Goal: Task Accomplishment & Management: Manage account settings

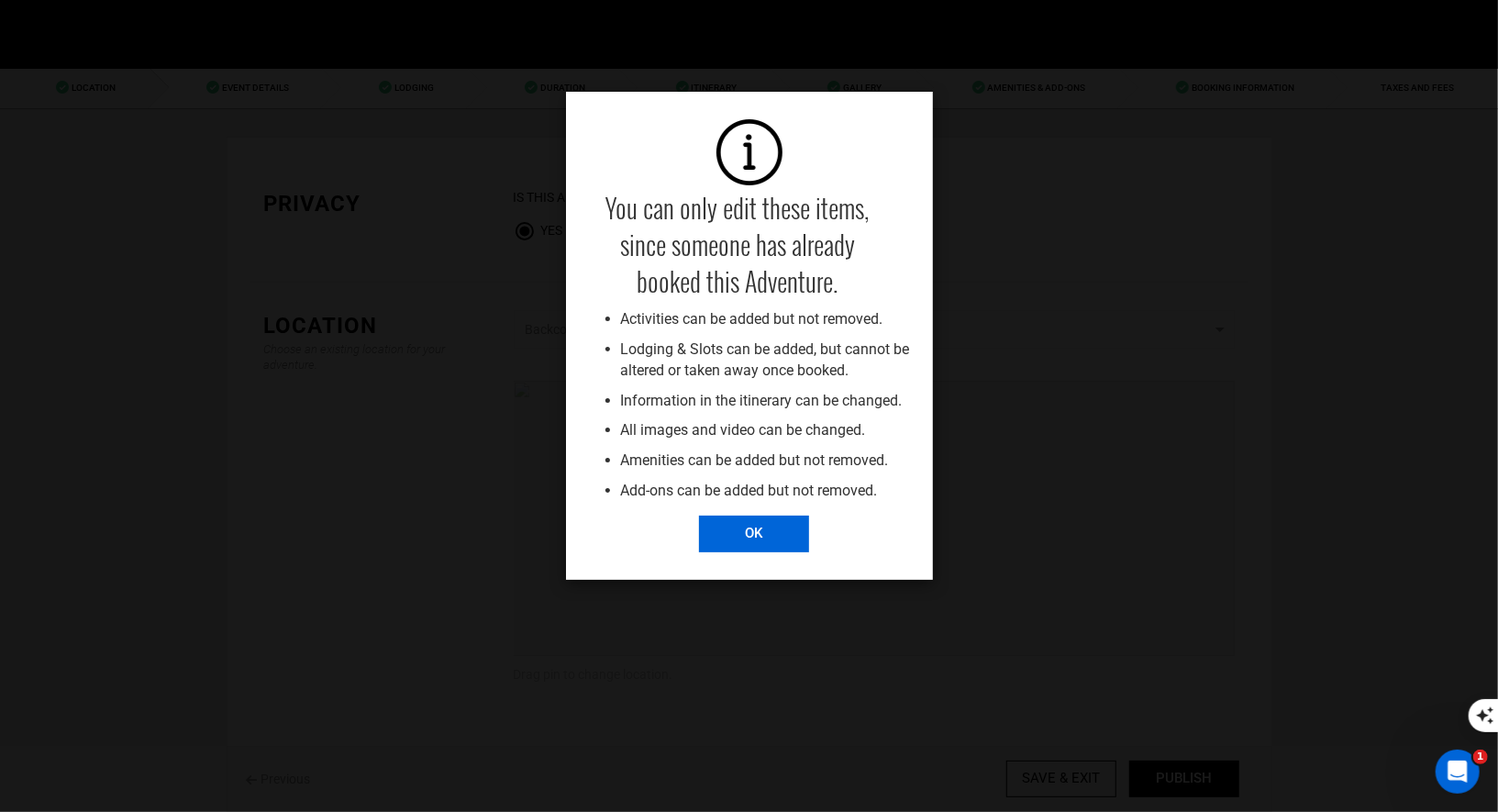
click at [734, 533] on input "OK" at bounding box center [754, 534] width 110 height 37
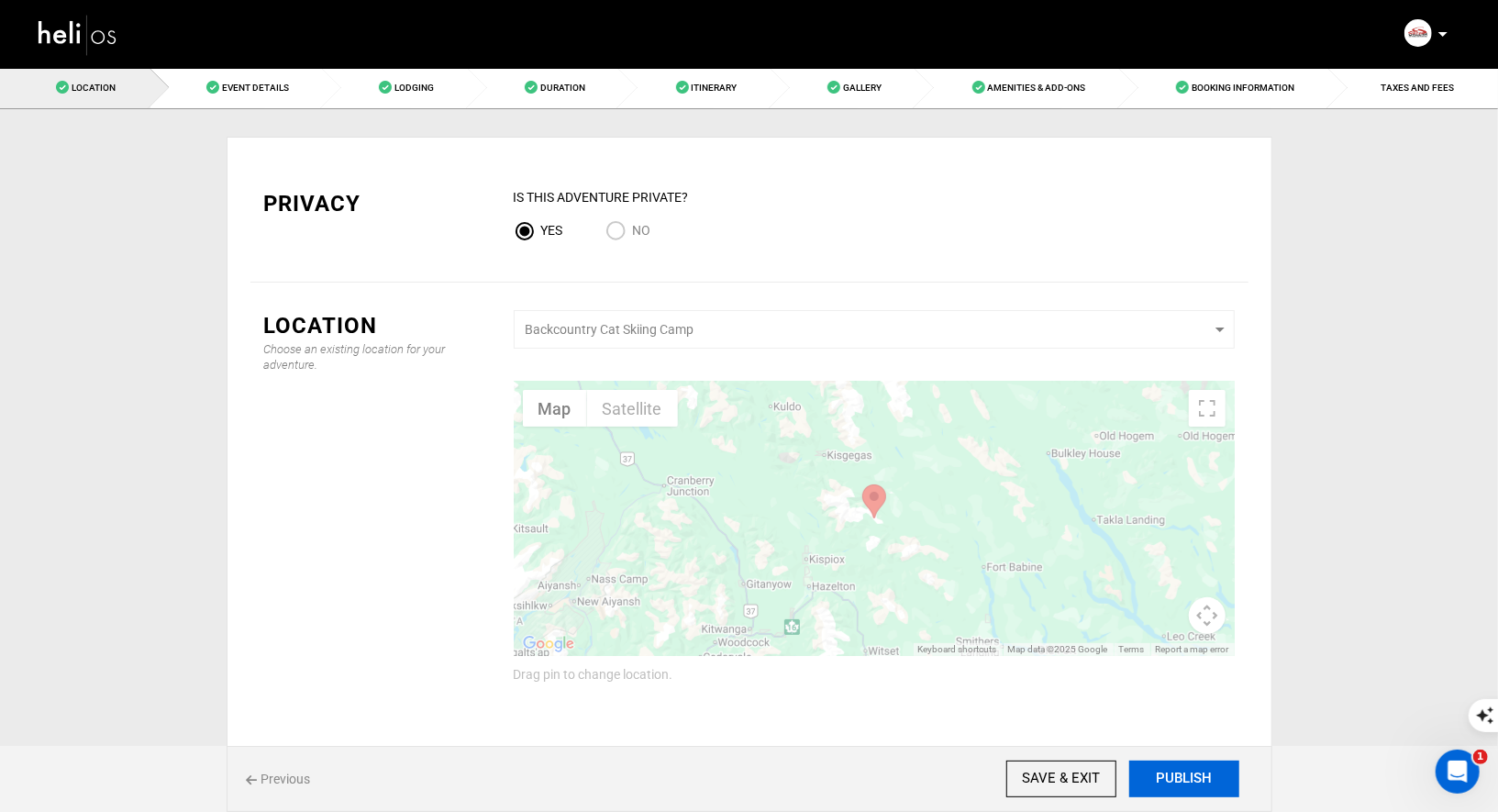
drag, startPoint x: 1158, startPoint y: 784, endPoint x: 1158, endPoint y: 712, distance: 72.0
click at [1158, 712] on div "Privacy IS this Adventure Private? Yes No Location Choose an existing location …" at bounding box center [750, 500] width 1074 height 782
click at [296, 115] on div "Privacy IS this Adventure Private? Yes No Location Choose an existing location …" at bounding box center [749, 500] width 1045 height 782
click at [271, 84] on span "Event Details" at bounding box center [255, 87] width 67 height 10
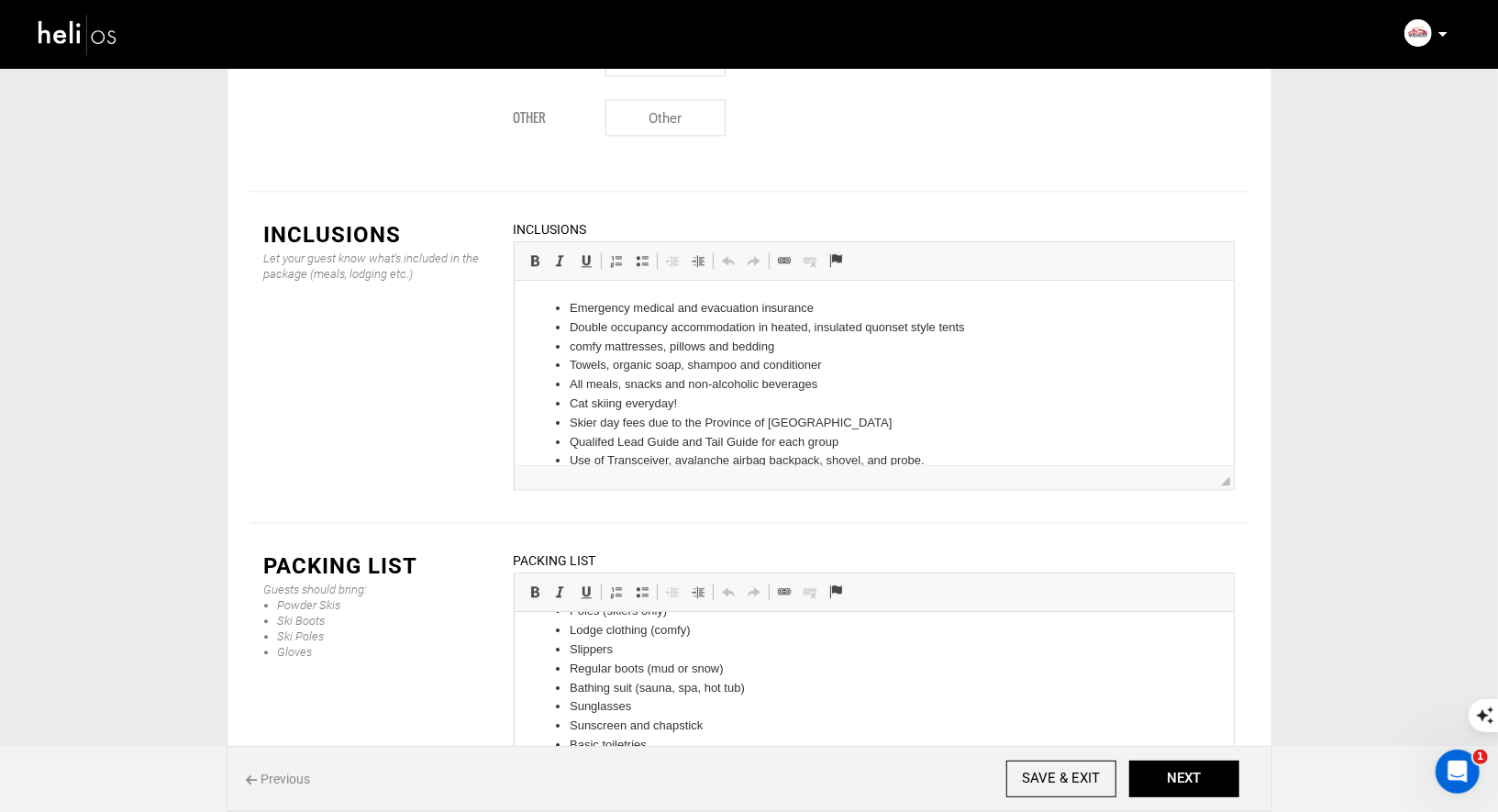
scroll to position [43, 0]
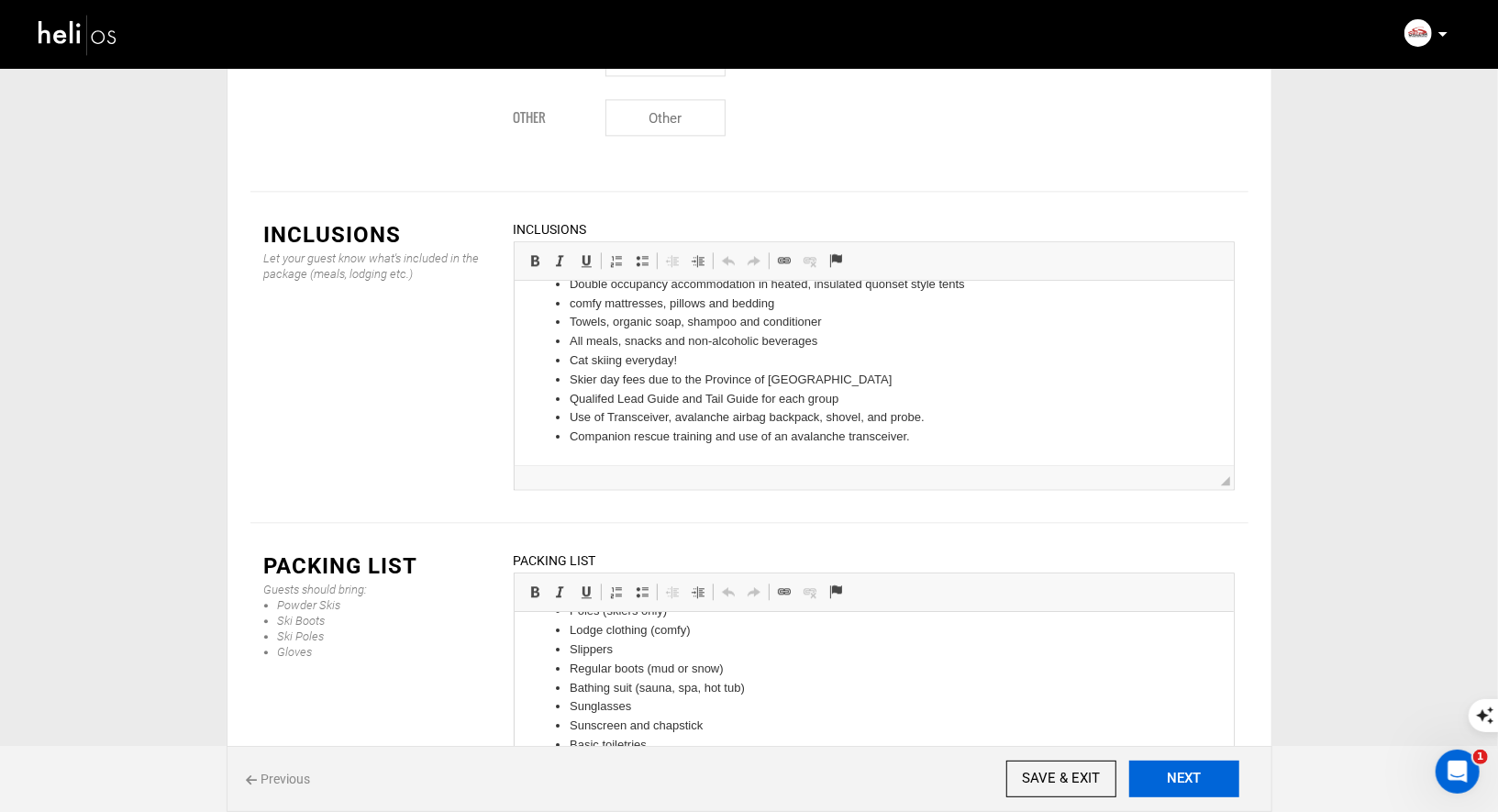
click at [1200, 782] on button "NEXT" at bounding box center [1184, 779] width 110 height 37
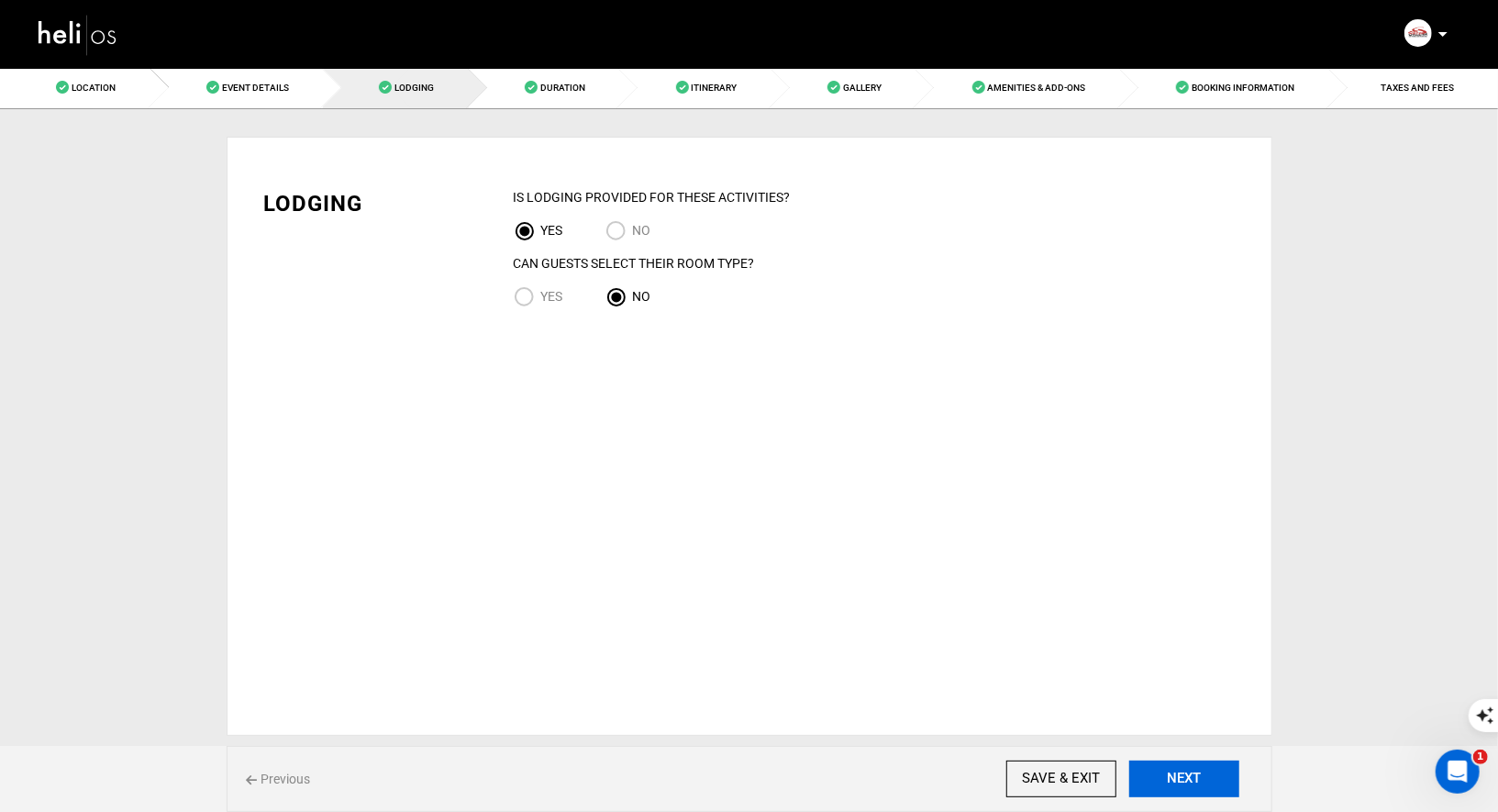
click at [1200, 782] on button "NEXT" at bounding box center [1184, 779] width 110 height 37
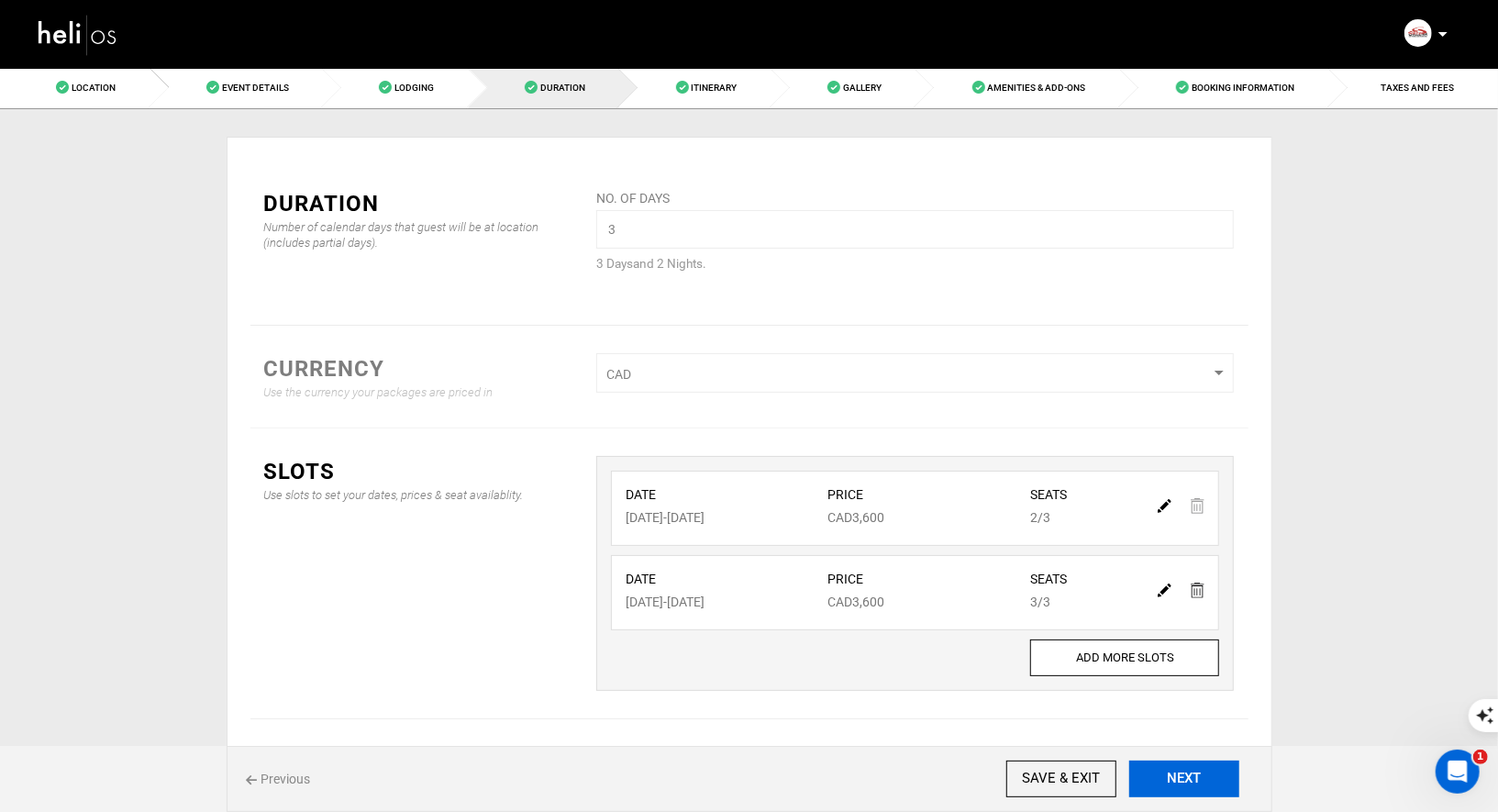
click at [1200, 782] on button "NEXT" at bounding box center [1184, 779] width 110 height 37
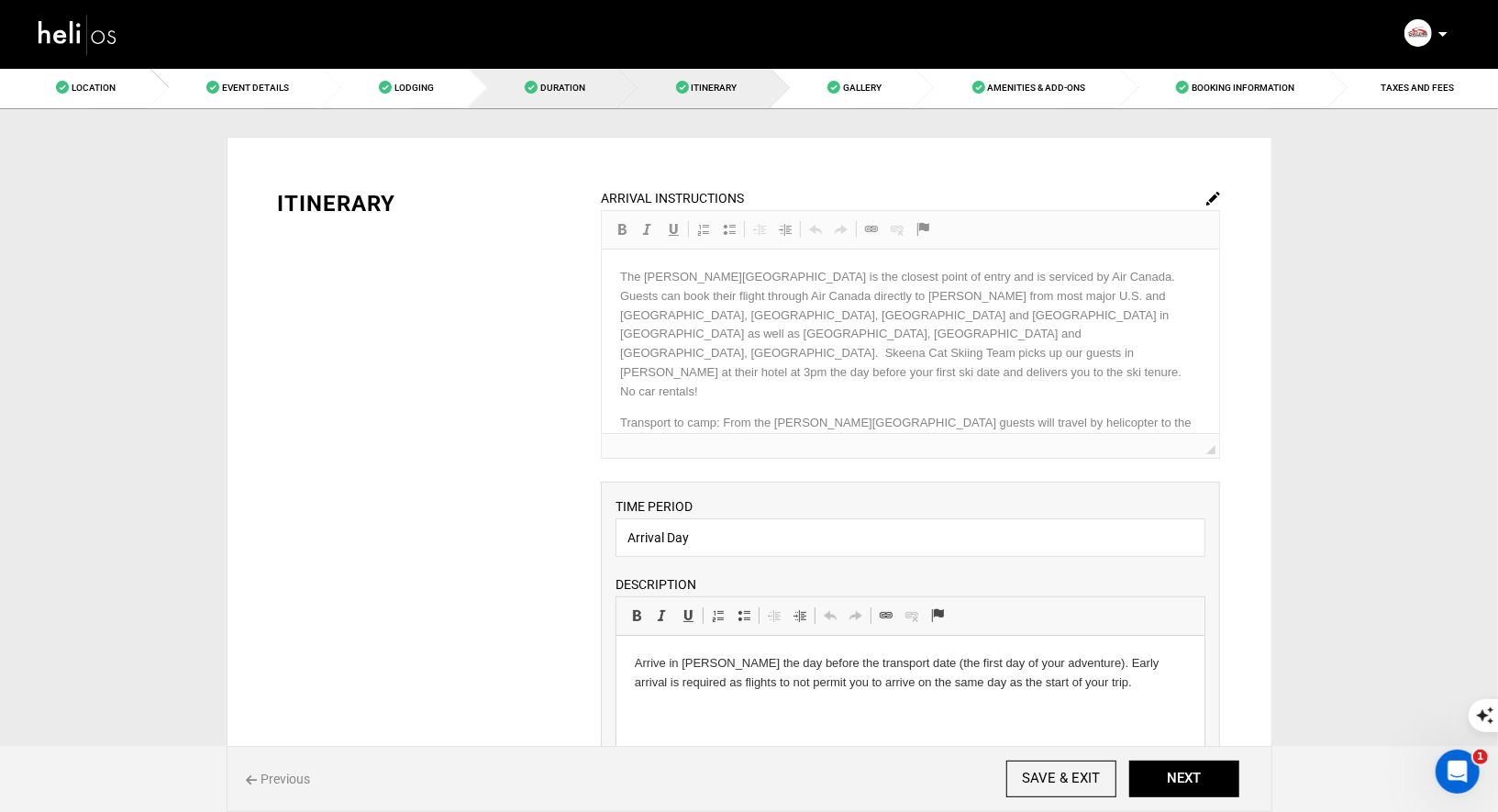
click at [529, 86] on span at bounding box center [530, 86] width 13 height 13
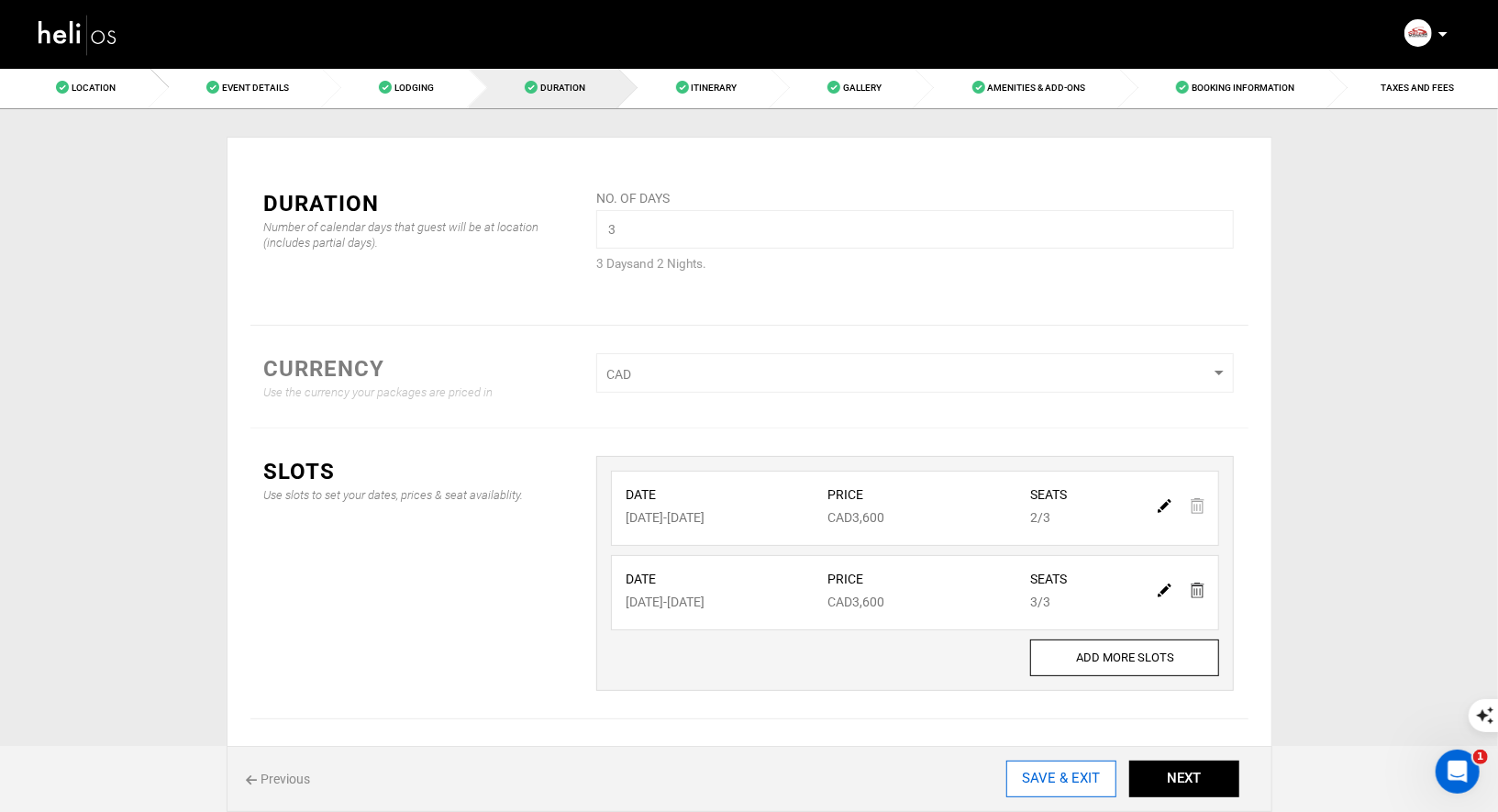
click at [1098, 772] on input "SAVE & EXIT" at bounding box center [1061, 779] width 110 height 37
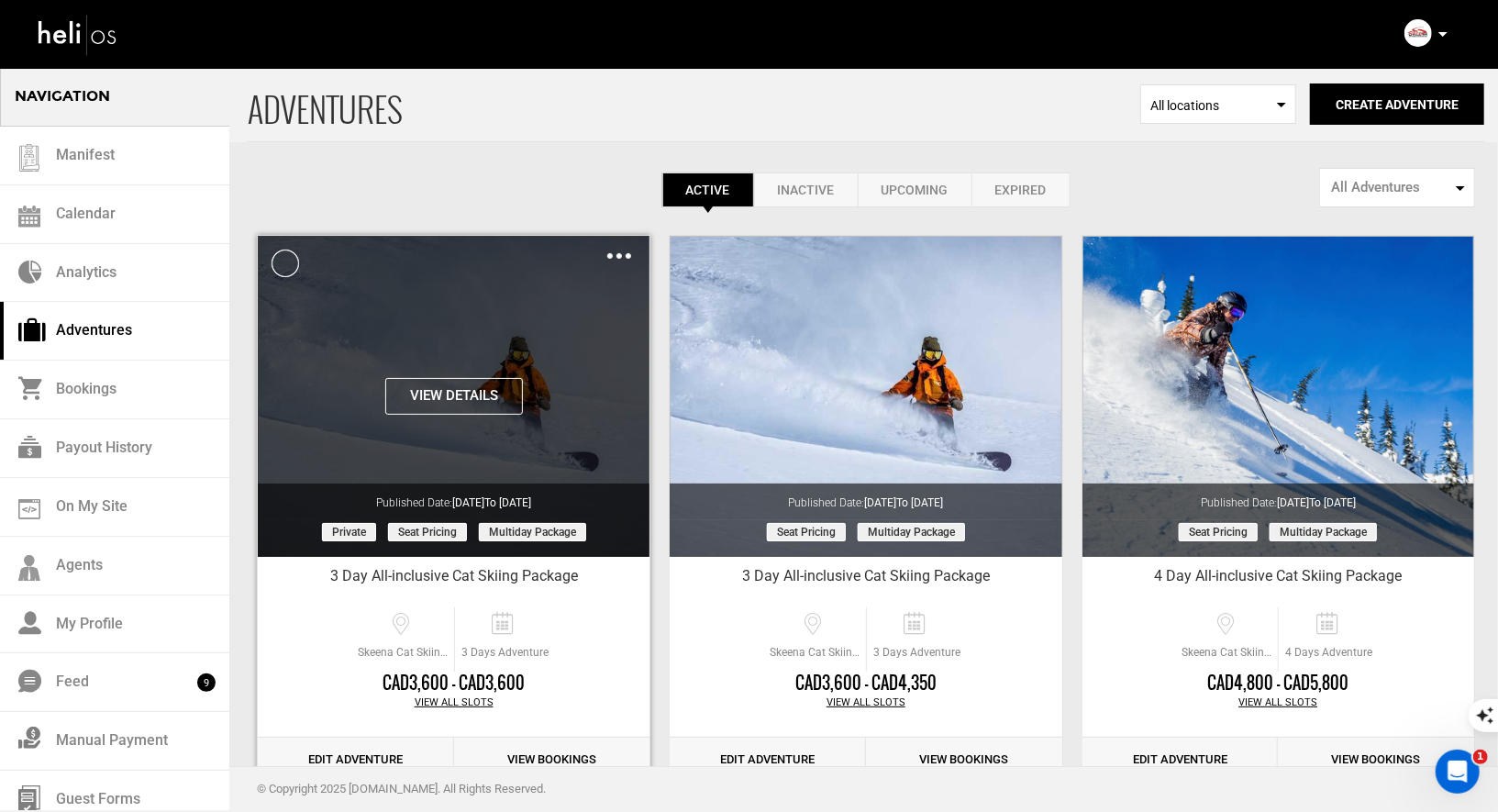
click at [618, 258] on div "Clone De-Activate Share Delete" at bounding box center [619, 256] width 24 height 21
click at [617, 249] on div "Clone De-Activate Share Delete" at bounding box center [619, 256] width 24 height 21
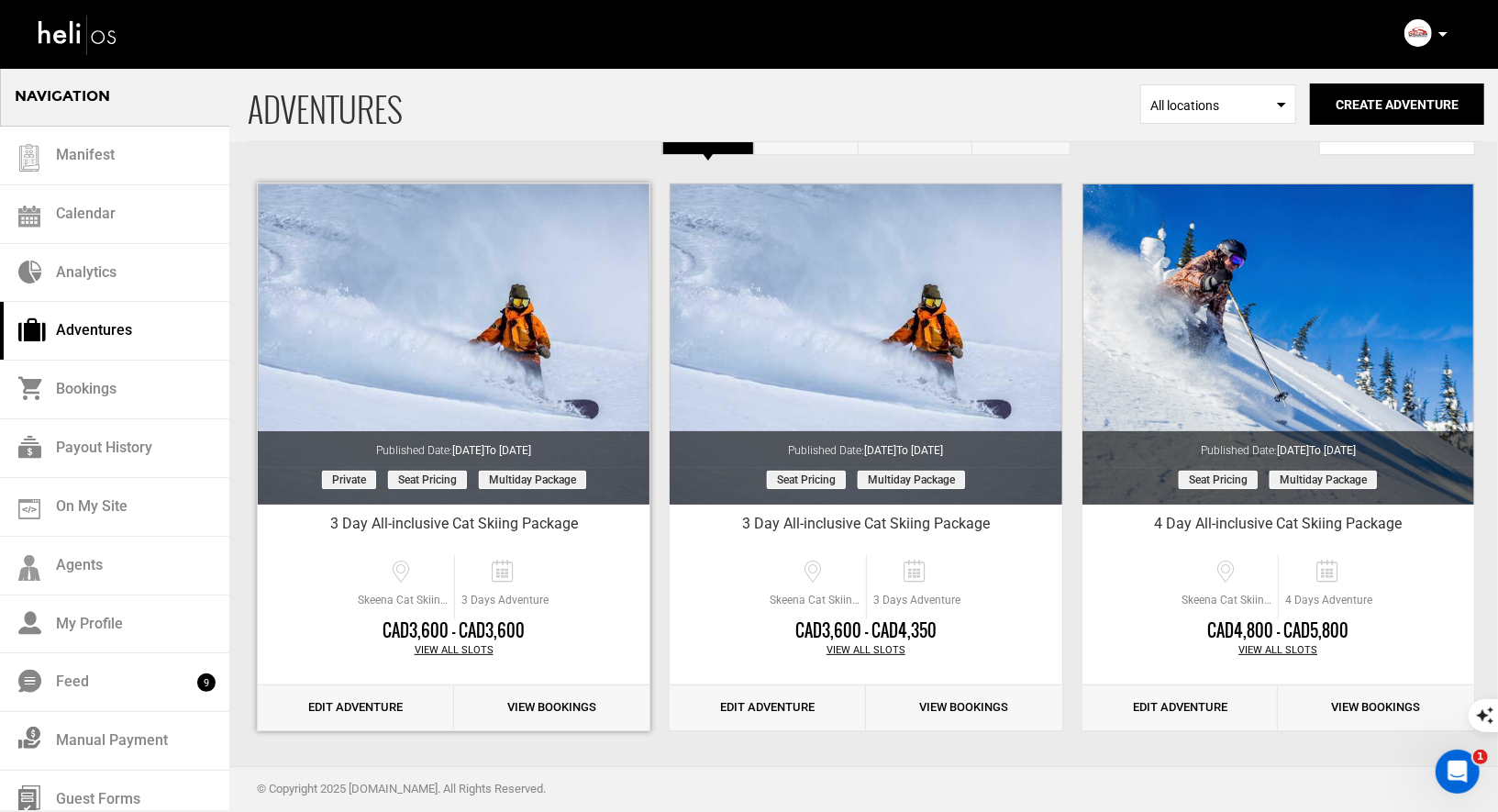
click at [354, 717] on link "Edit Adventure" at bounding box center [356, 707] width 197 height 45
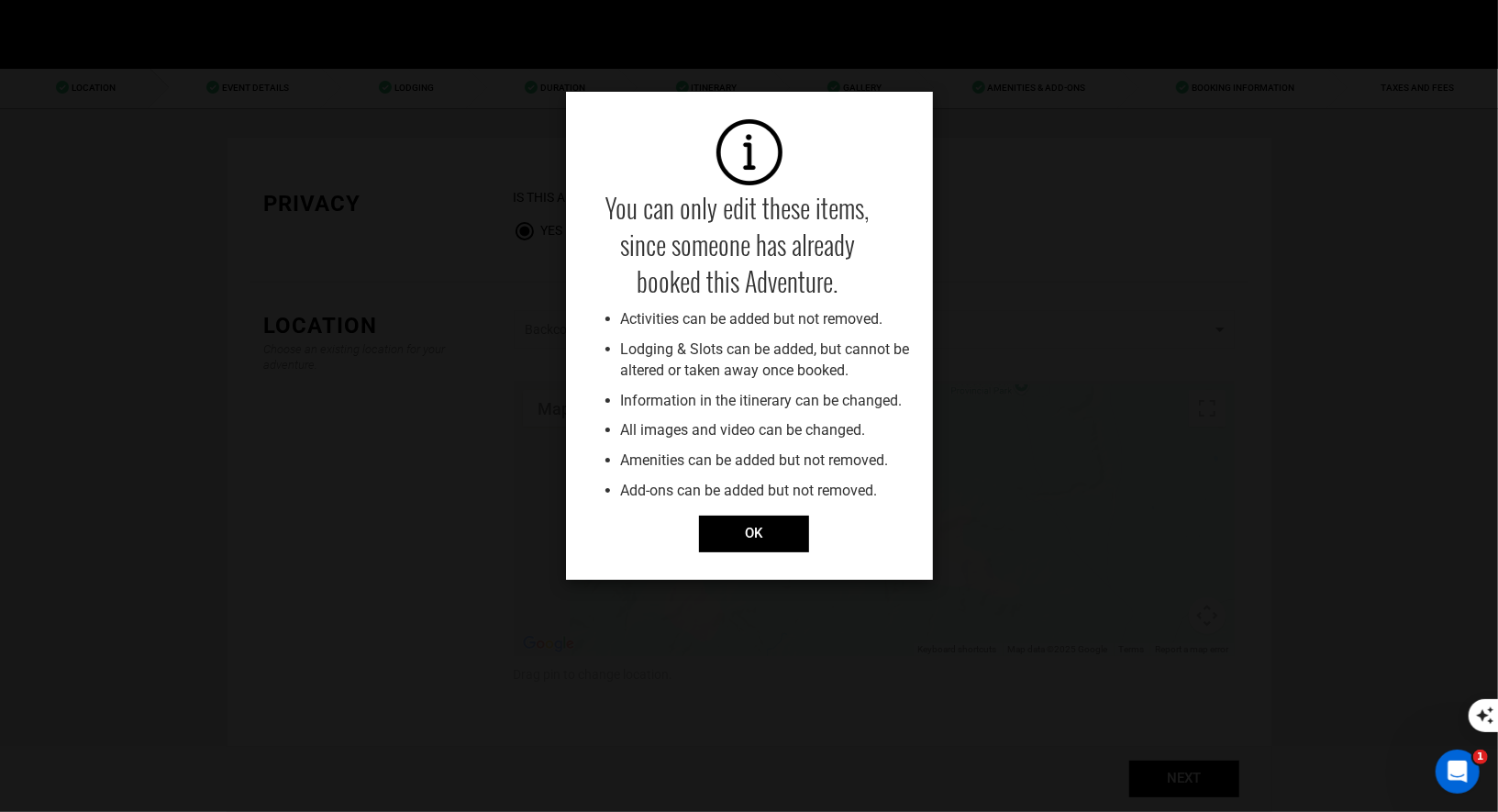
click at [782, 553] on div "You can only edit these items, since someone has already booked this Adventure.…" at bounding box center [749, 336] width 367 height 488
click at [759, 537] on input "OK" at bounding box center [754, 534] width 110 height 37
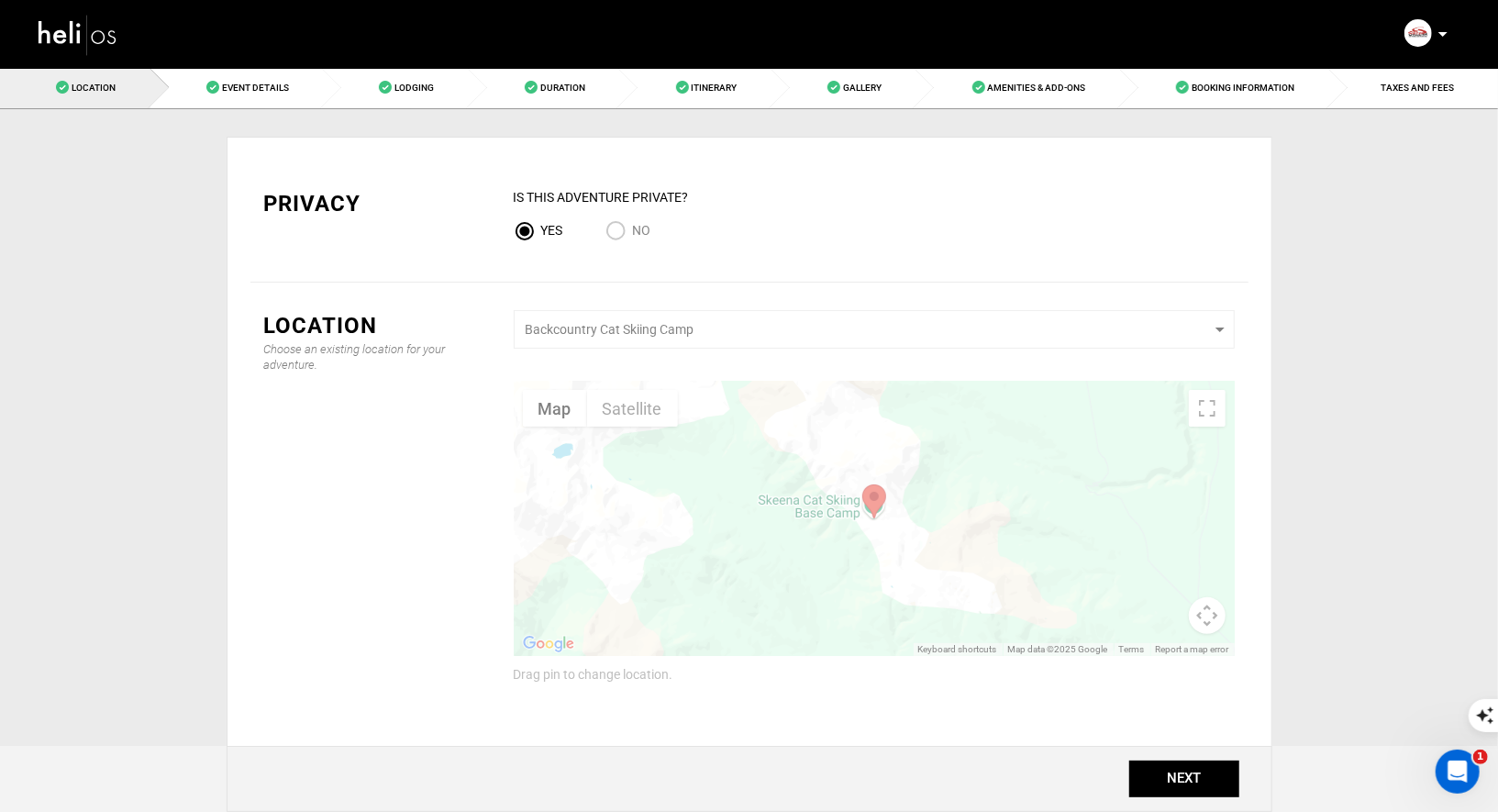
click at [84, 31] on img at bounding box center [78, 34] width 82 height 48
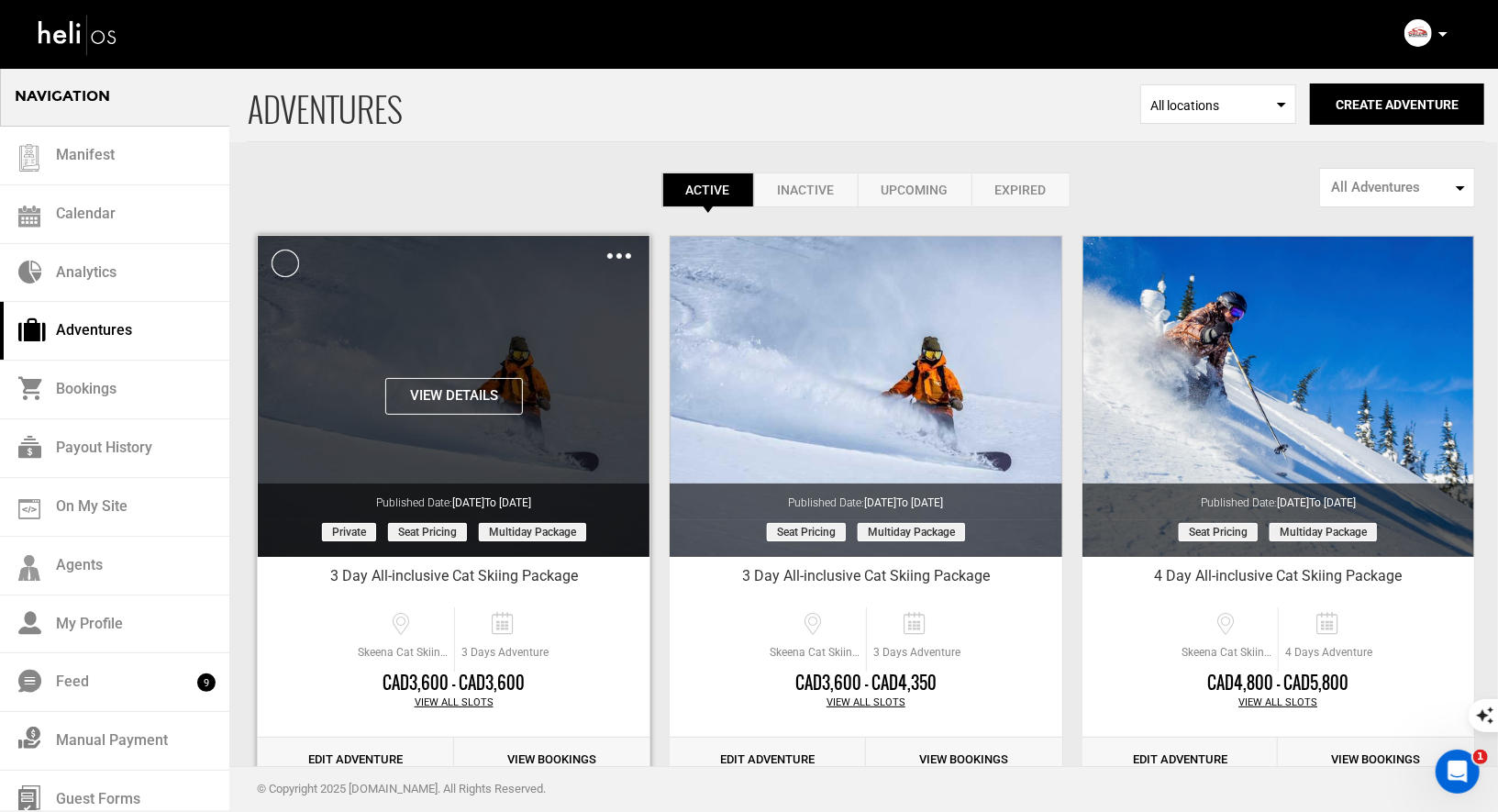
click at [620, 260] on div "Clone De-Activate Share Delete" at bounding box center [619, 256] width 24 height 21
click at [610, 254] on img at bounding box center [619, 256] width 24 height 6
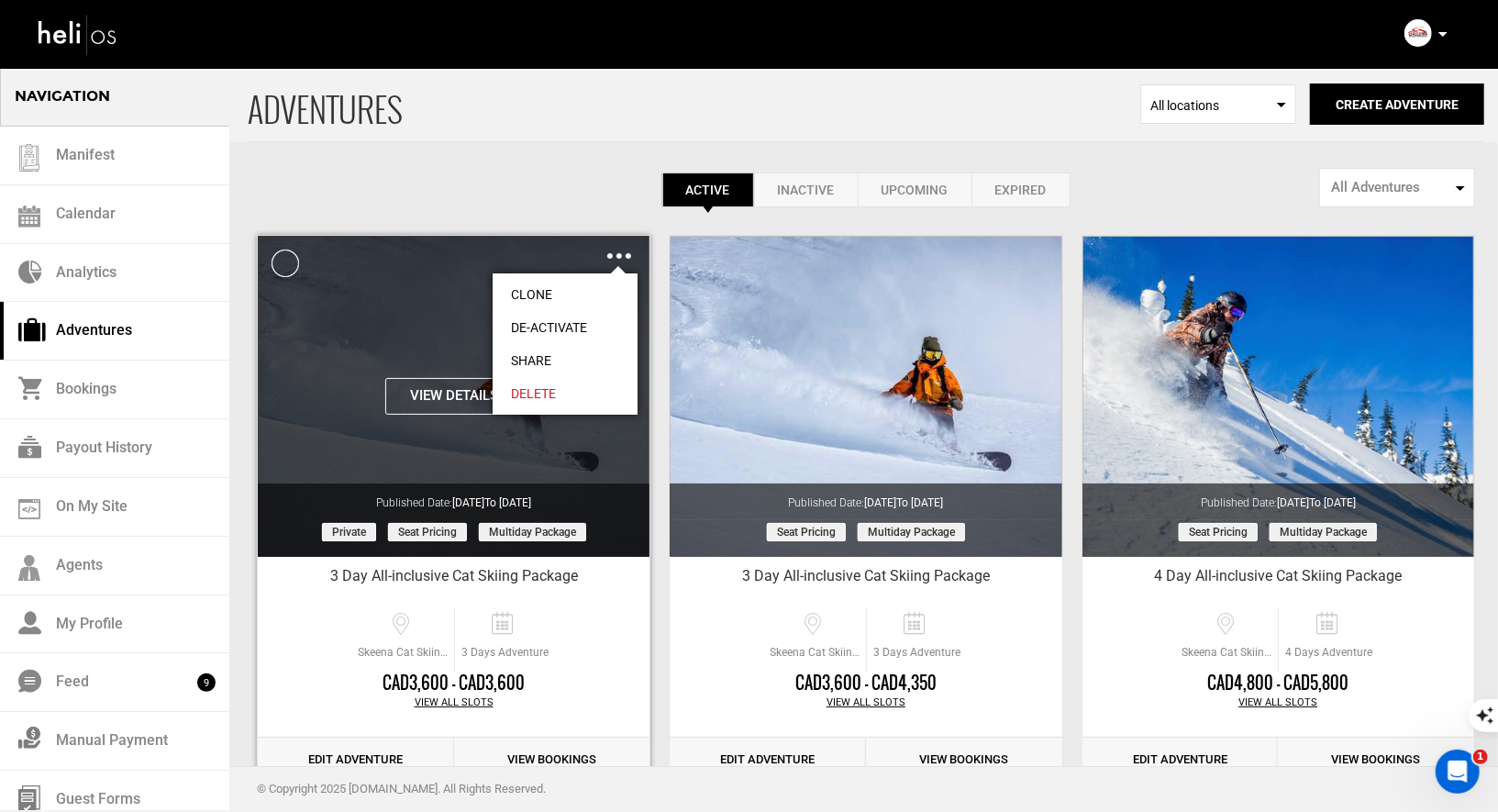
click at [514, 356] on link "Share" at bounding box center [565, 360] width 145 height 33
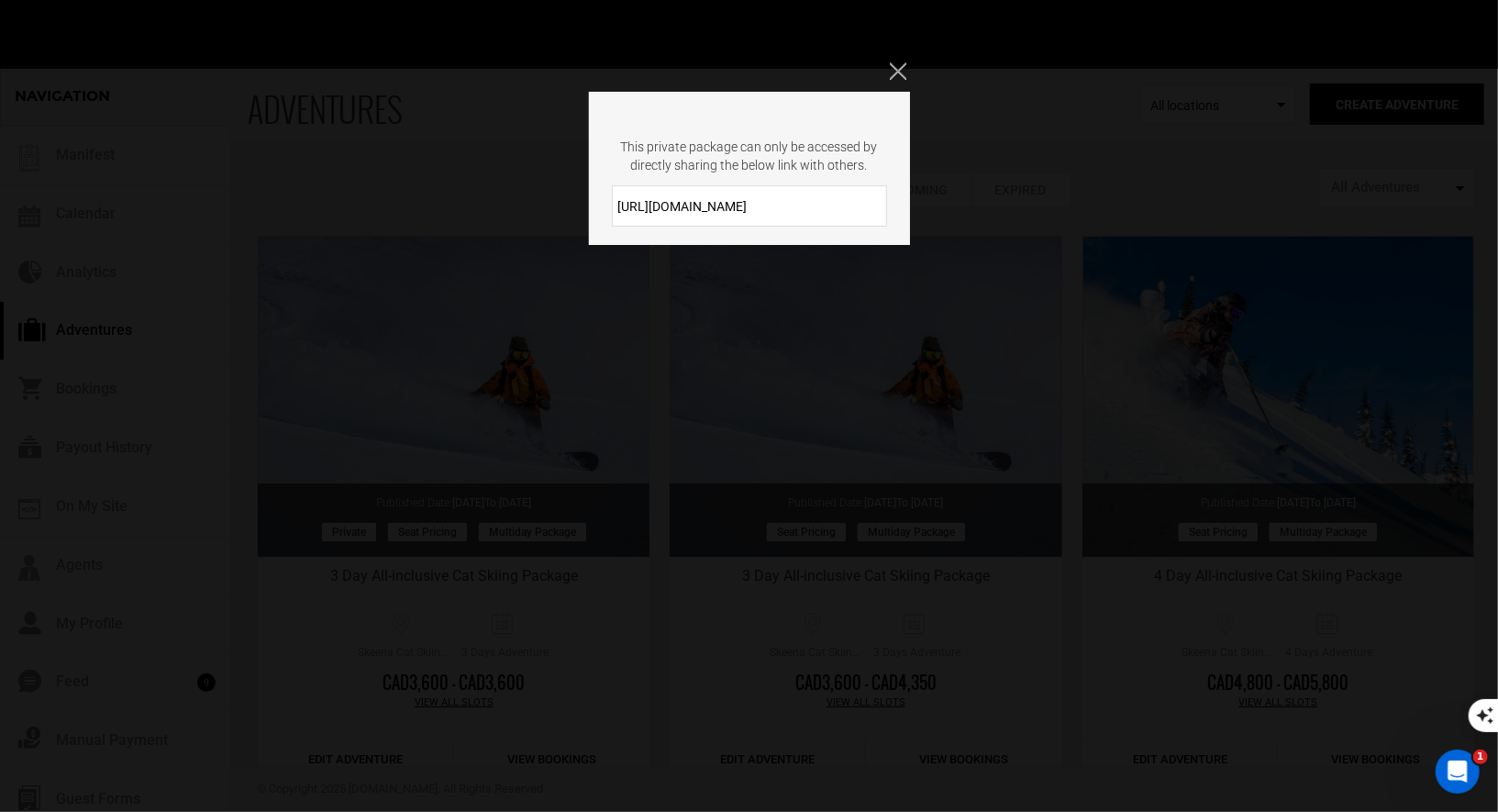
drag, startPoint x: 752, startPoint y: 201, endPoint x: 615, endPoint y: 202, distance: 137.0
click at [615, 202] on input "[URL][DOMAIN_NAME]" at bounding box center [749, 205] width 275 height 42
click at [902, 73] on icon "Close" at bounding box center [897, 70] width 16 height 16
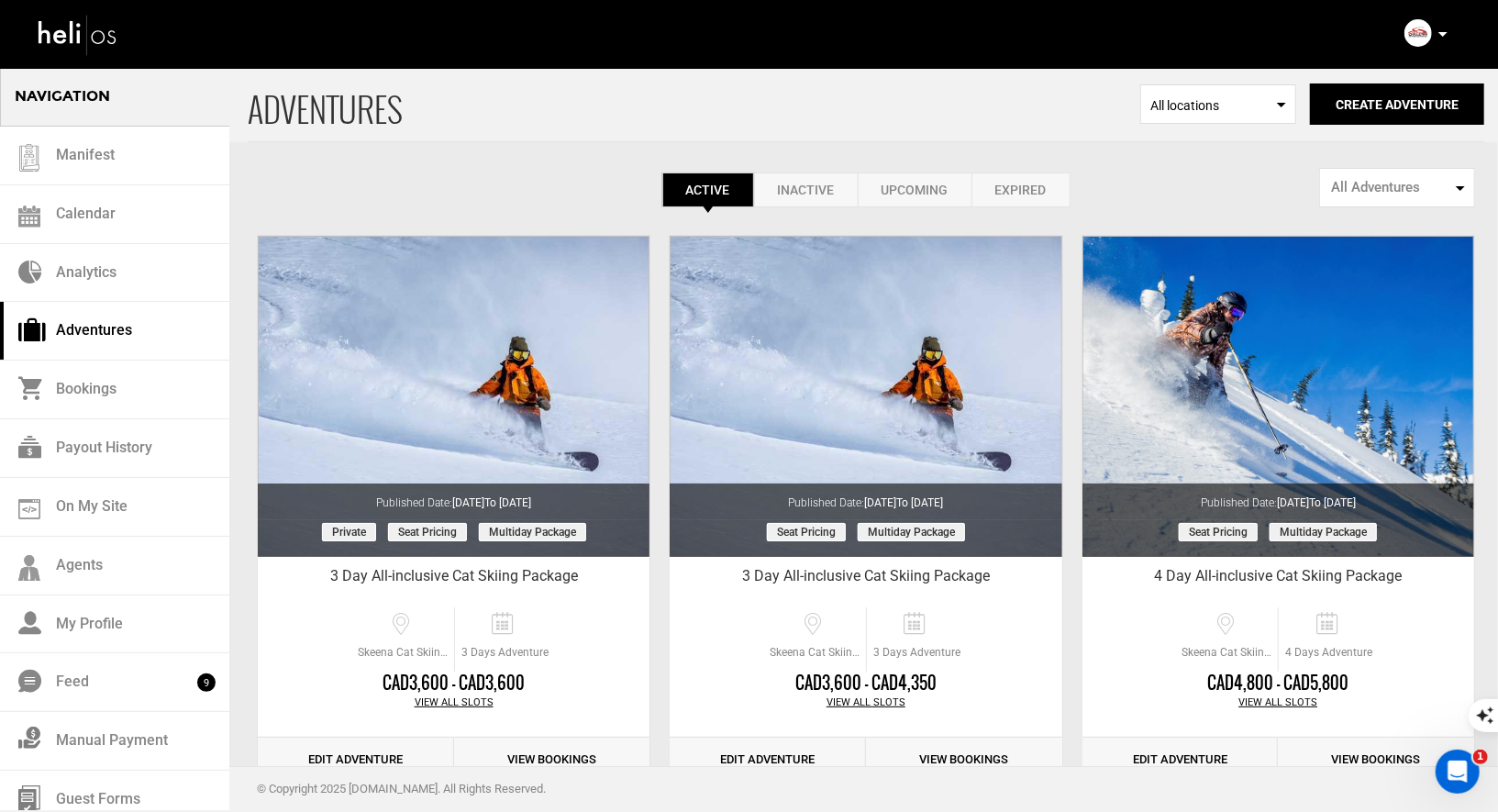
click at [1440, 34] on icon at bounding box center [1442, 34] width 9 height 5
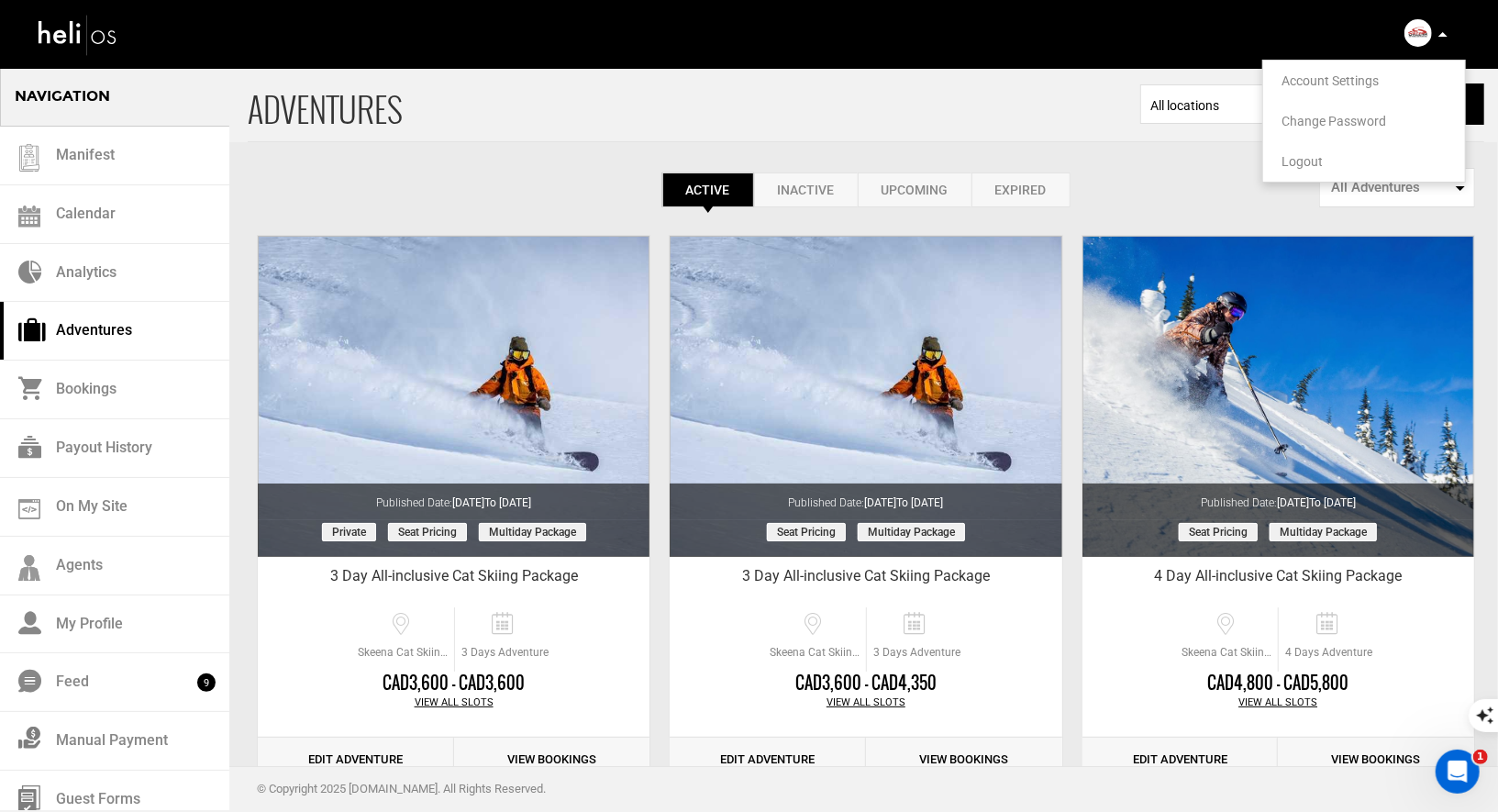
click at [1283, 154] on span "Logout" at bounding box center [1301, 161] width 42 height 15
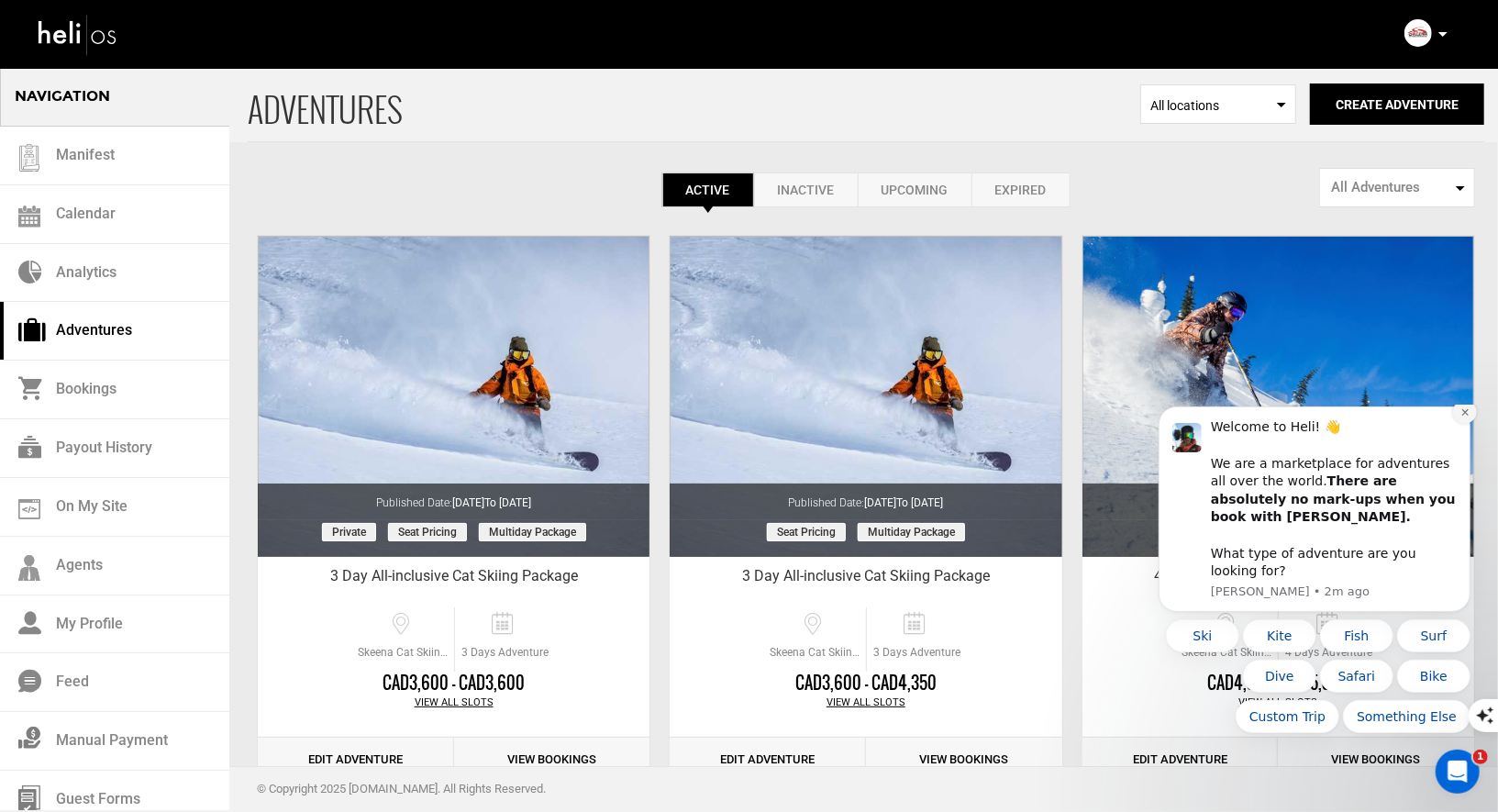
click at [1469, 422] on button "Dismiss notification" at bounding box center [1463, 411] width 24 height 24
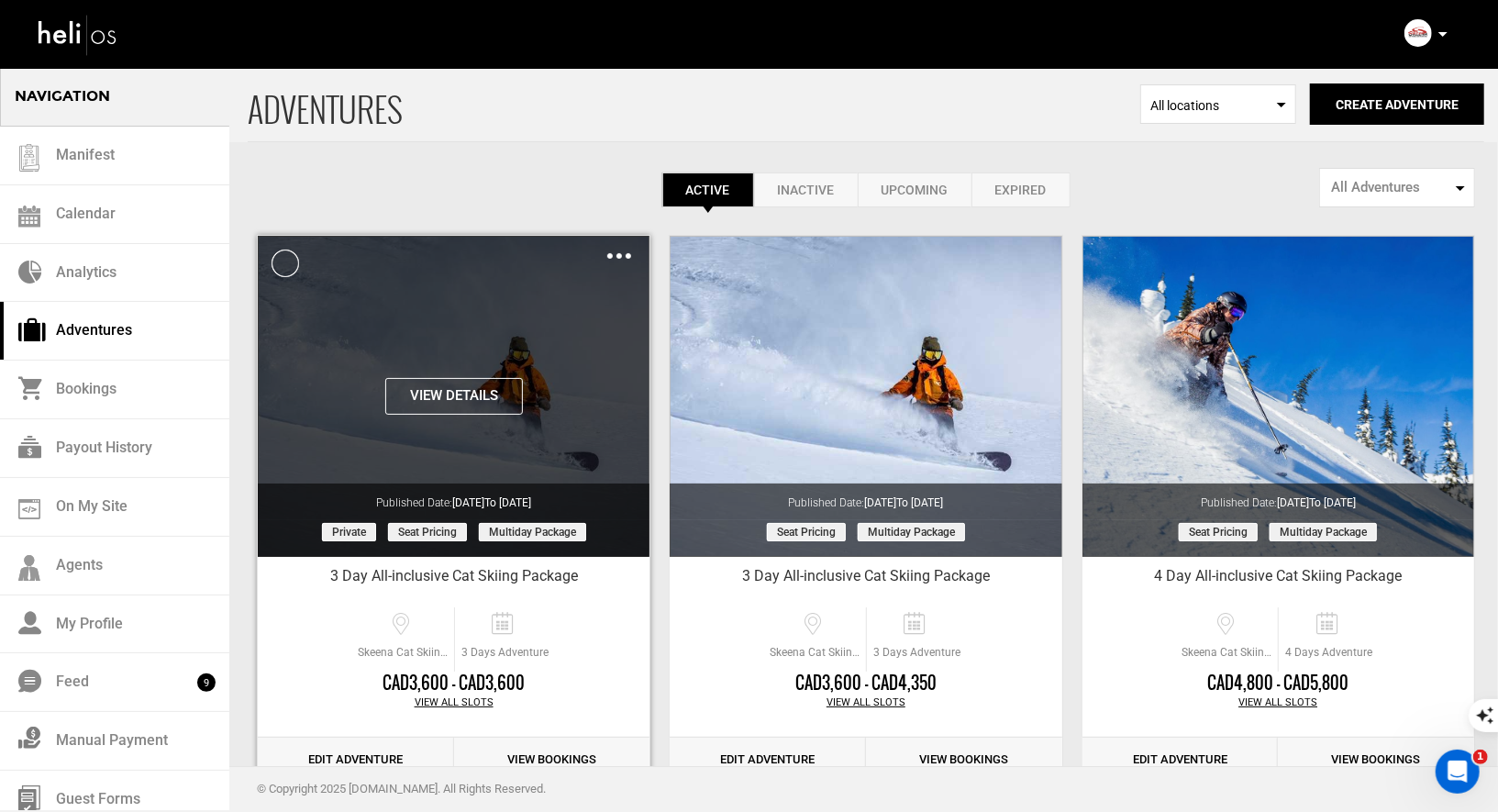
click at [451, 391] on button "View Details" at bounding box center [454, 396] width 138 height 37
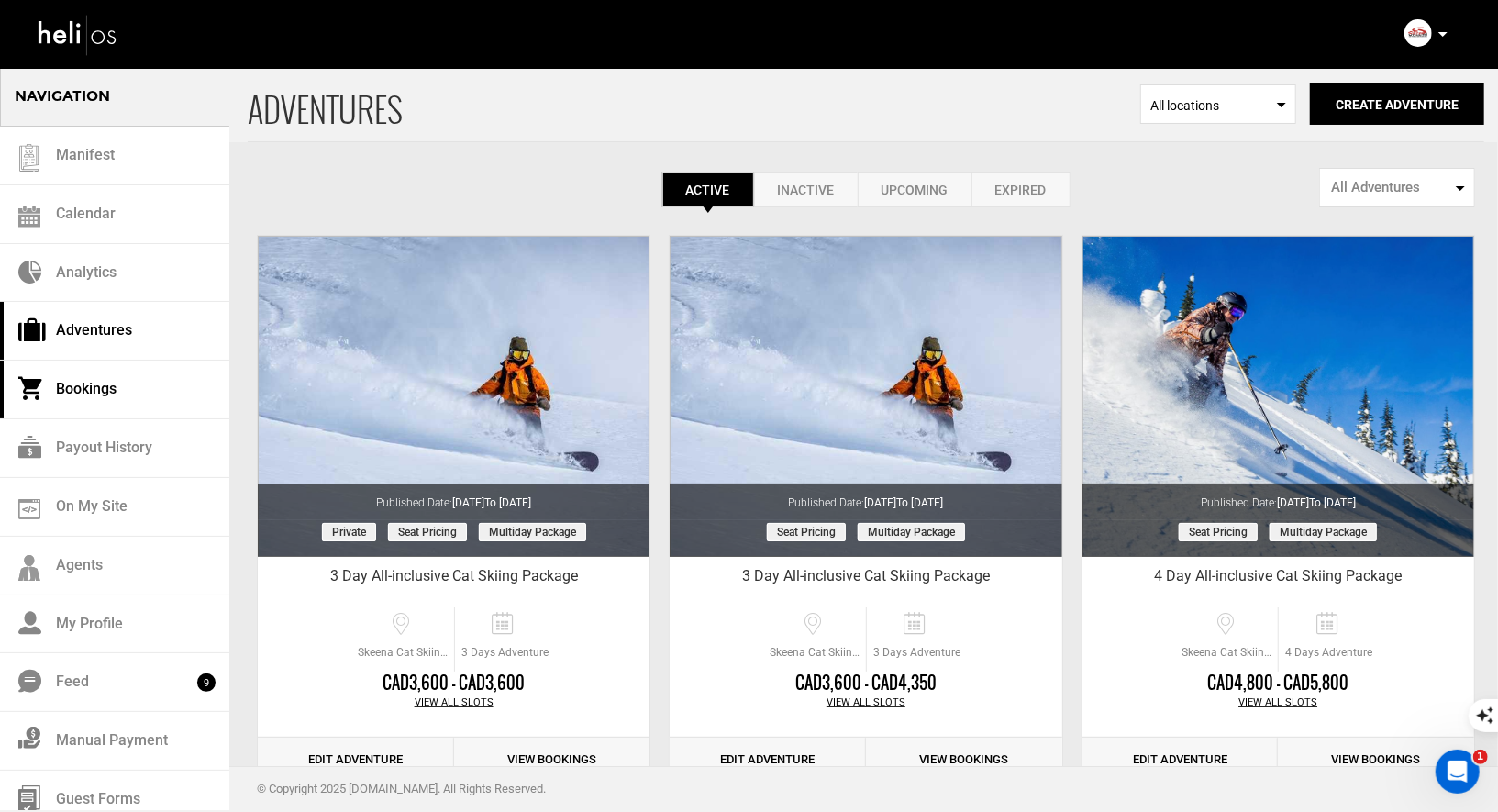
click at [103, 384] on link "Bookings" at bounding box center [114, 390] width 230 height 59
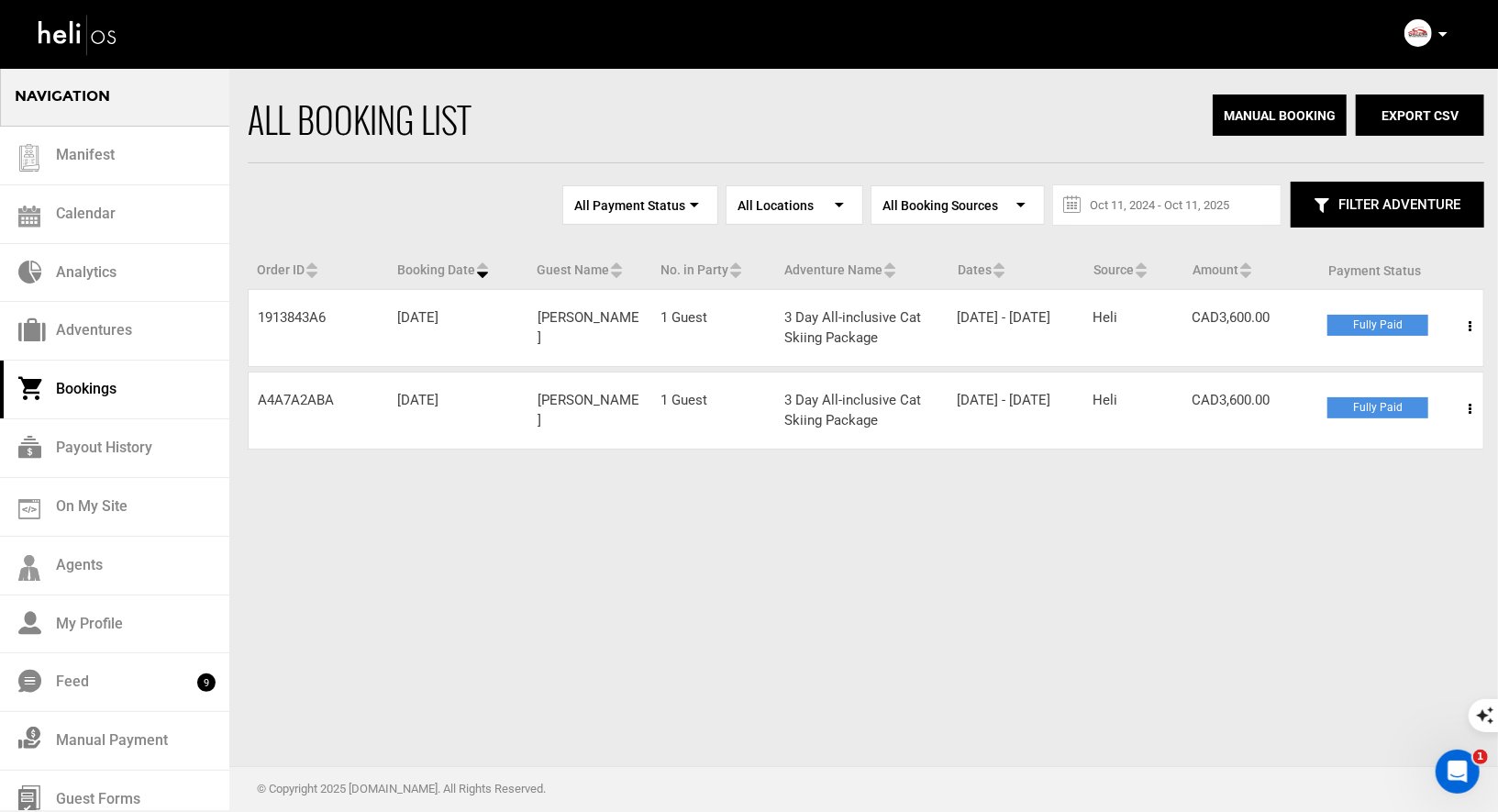
click at [85, 401] on link "Bookings" at bounding box center [114, 390] width 230 height 59
click at [101, 339] on link "Adventures" at bounding box center [114, 330] width 230 height 59
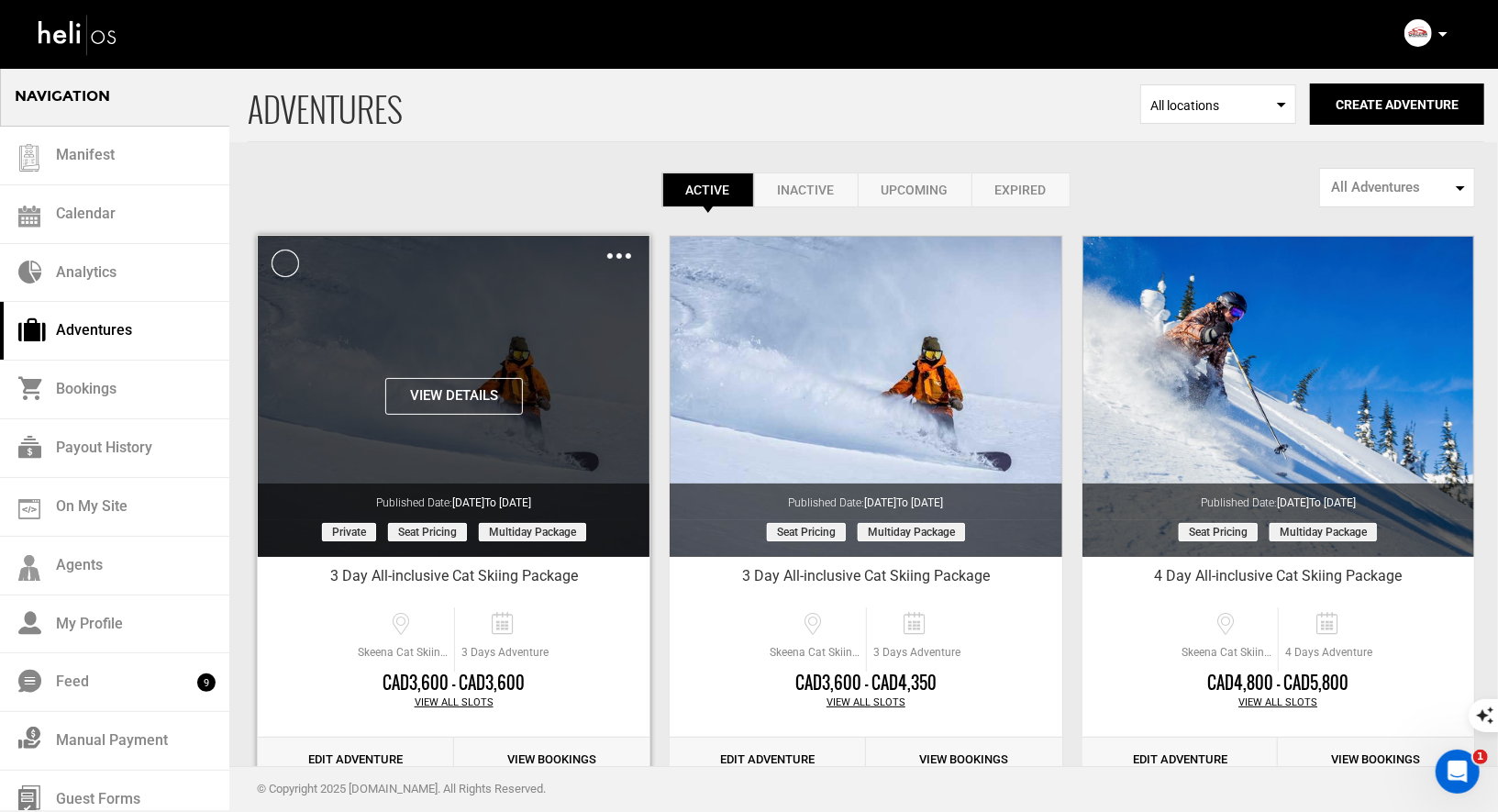
click at [623, 241] on div "View Details Clone De-Activate Share Delete" at bounding box center [453, 251] width 391 height 31
click at [621, 254] on img at bounding box center [619, 256] width 24 height 6
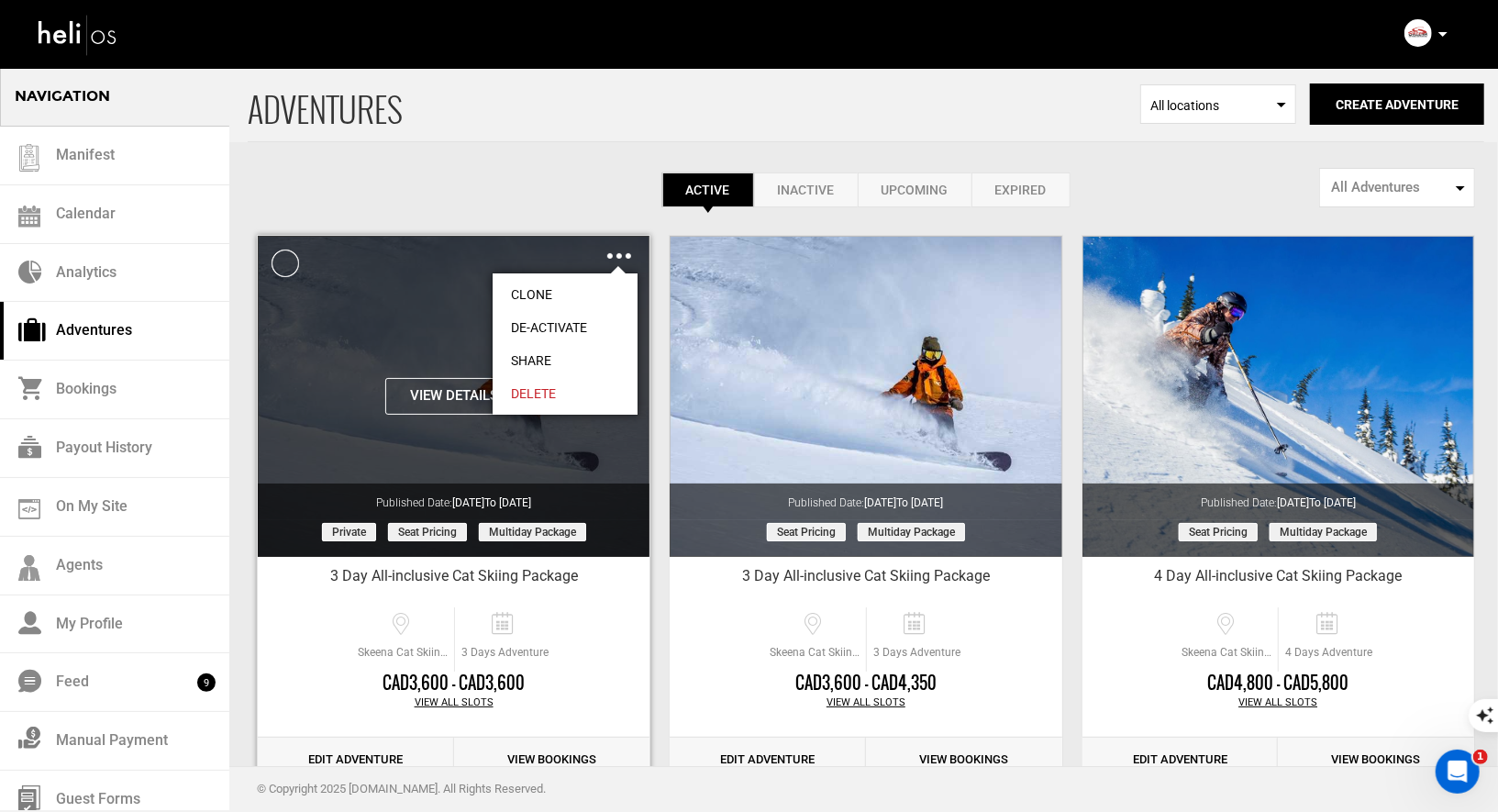
click at [513, 357] on link "Share" at bounding box center [565, 360] width 145 height 33
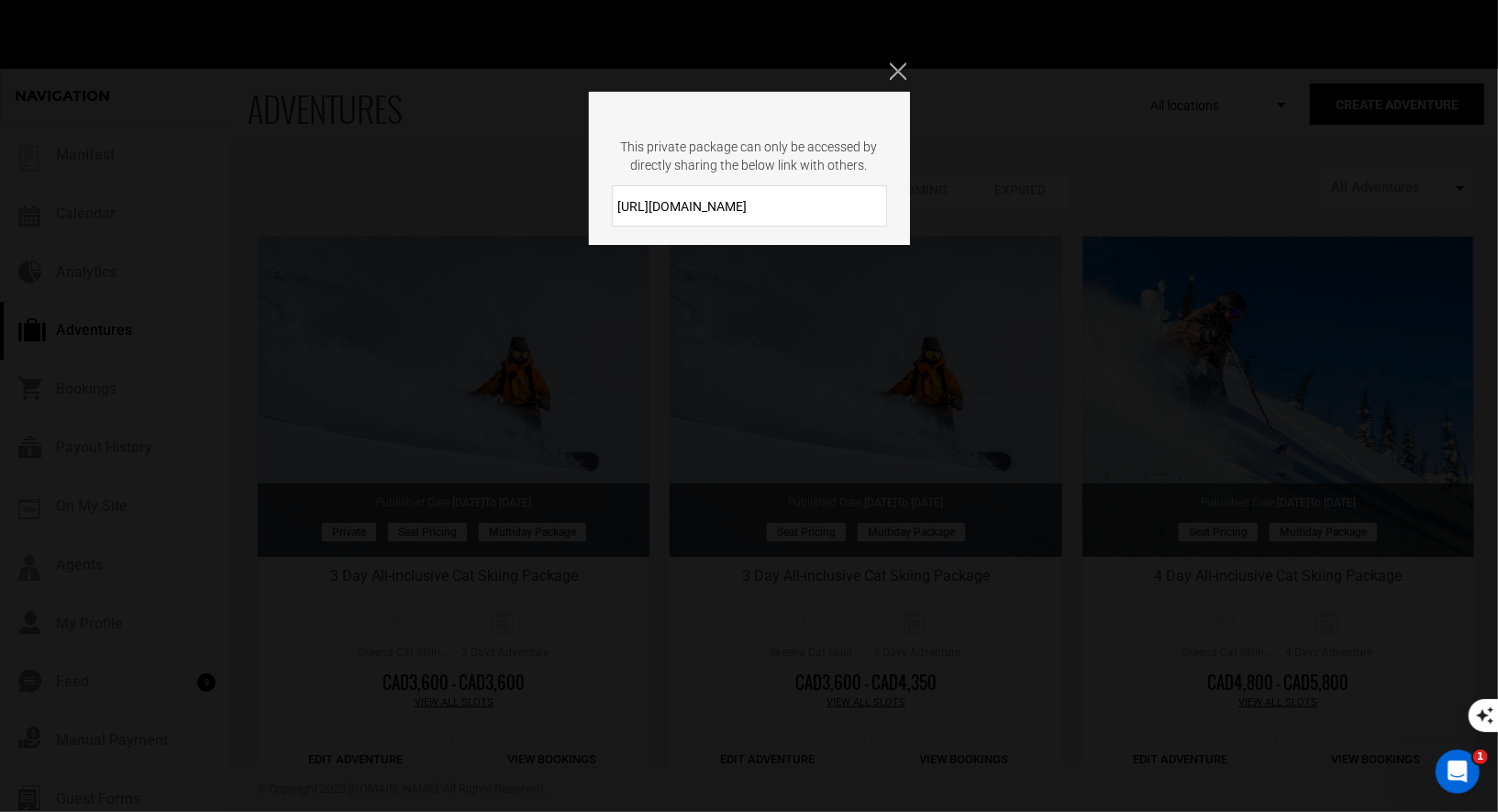
drag, startPoint x: 768, startPoint y: 205, endPoint x: 609, endPoint y: 198, distance: 159.2
click at [609, 198] on div "[URL][DOMAIN_NAME]" at bounding box center [749, 205] width 321 height 42
click at [894, 74] on icon "Close" at bounding box center [897, 70] width 16 height 16
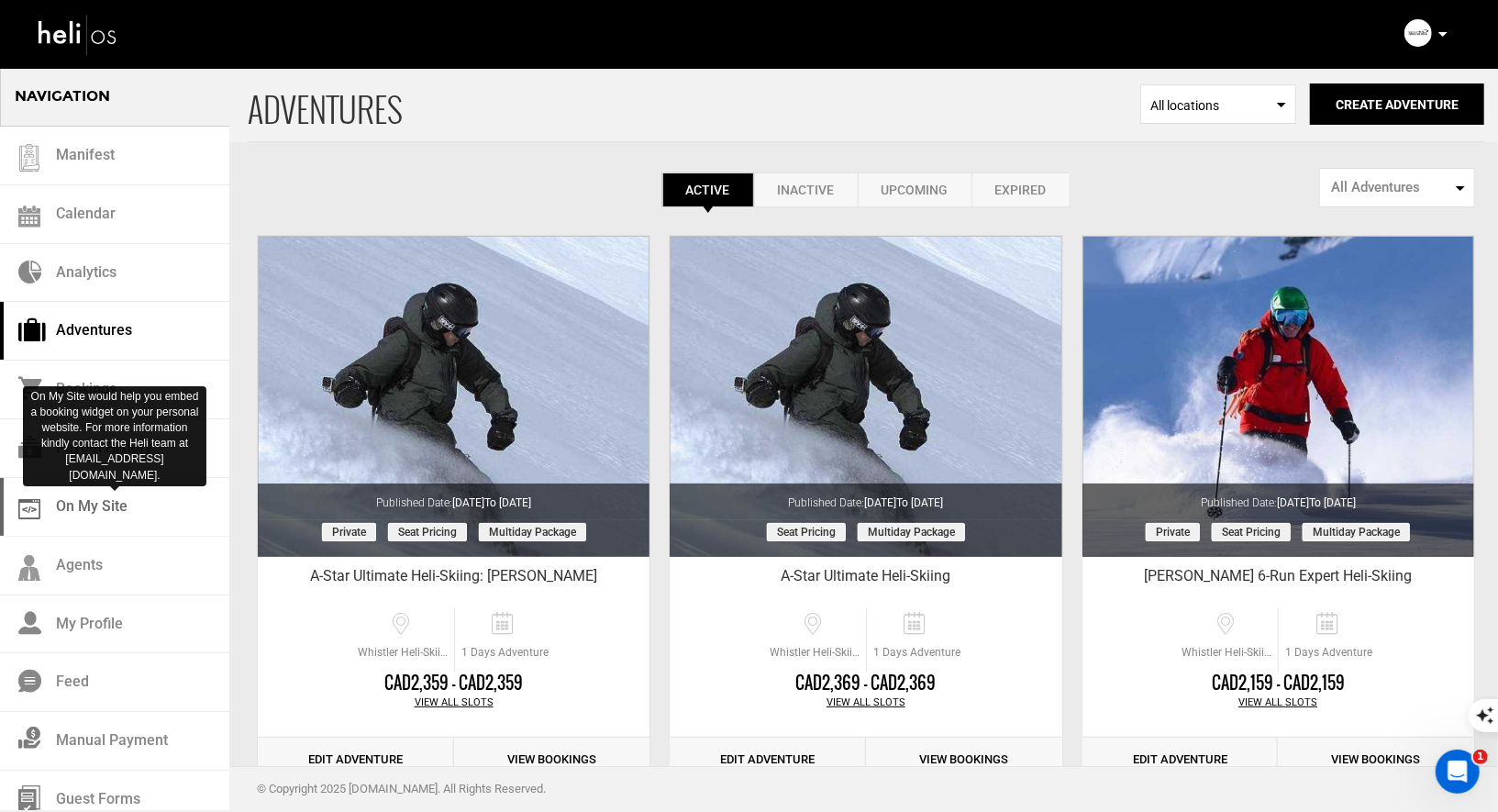
scroll to position [13, 0]
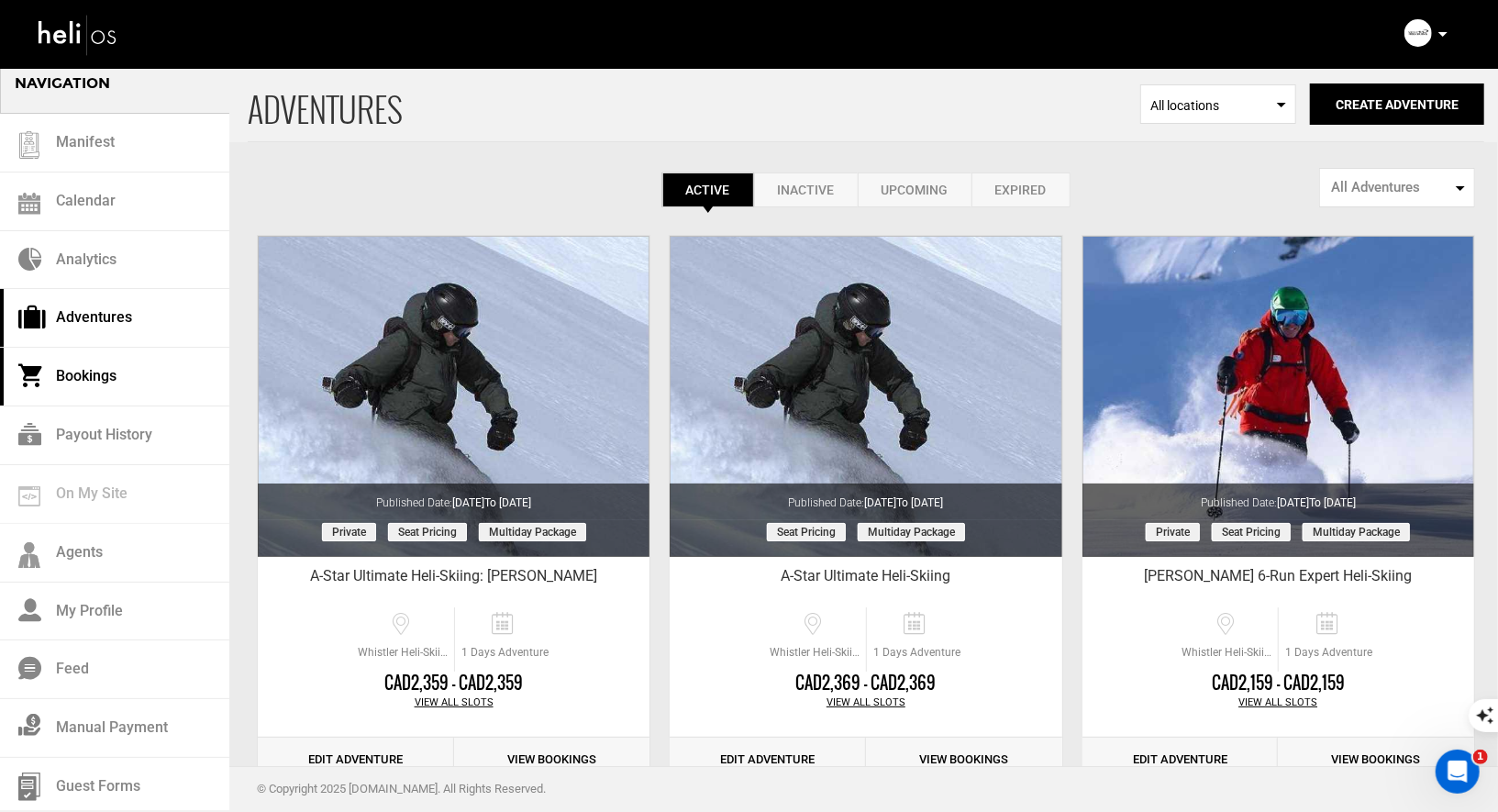
click at [84, 372] on link "Bookings" at bounding box center [114, 377] width 230 height 59
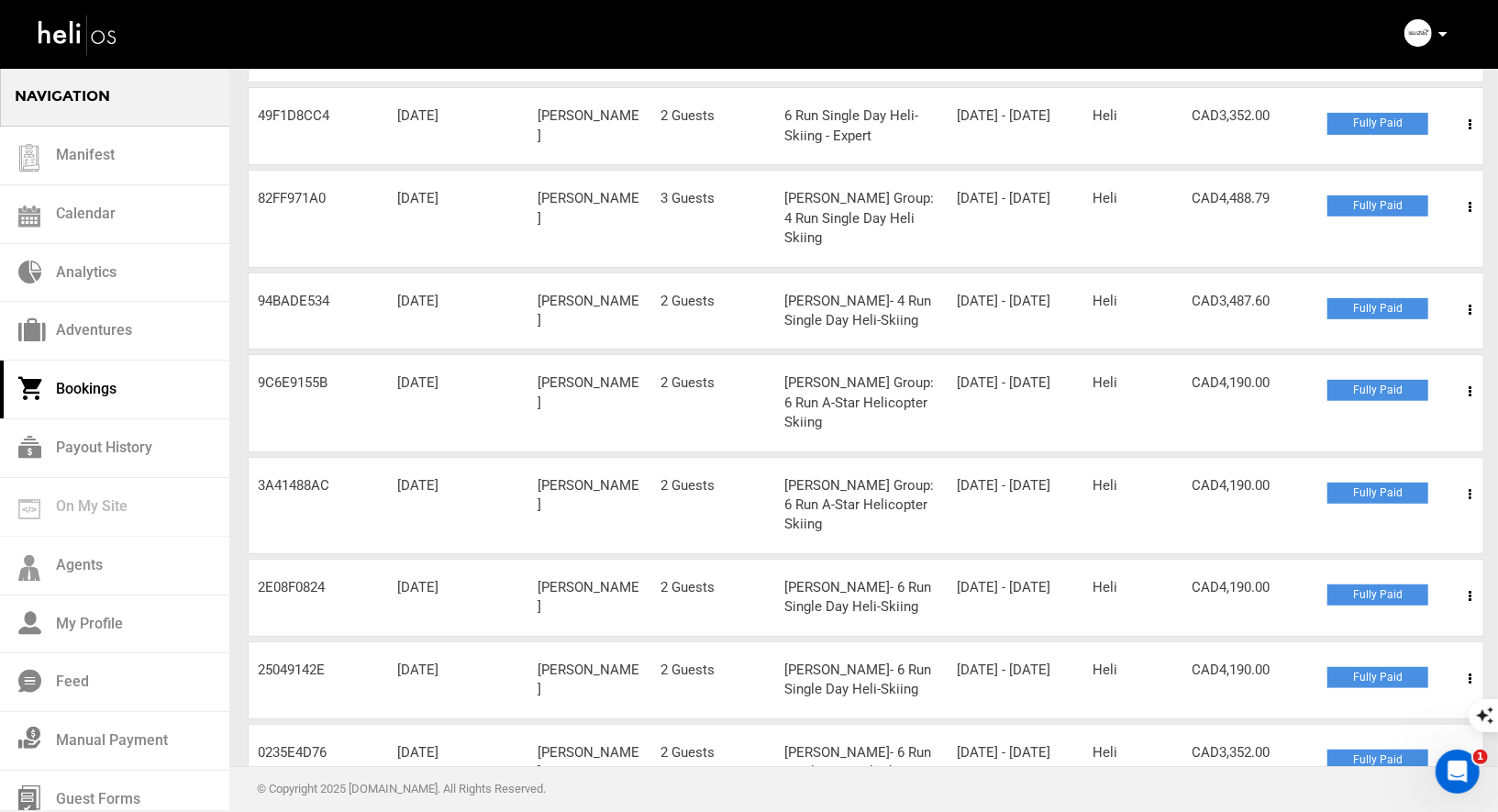
scroll to position [452, 0]
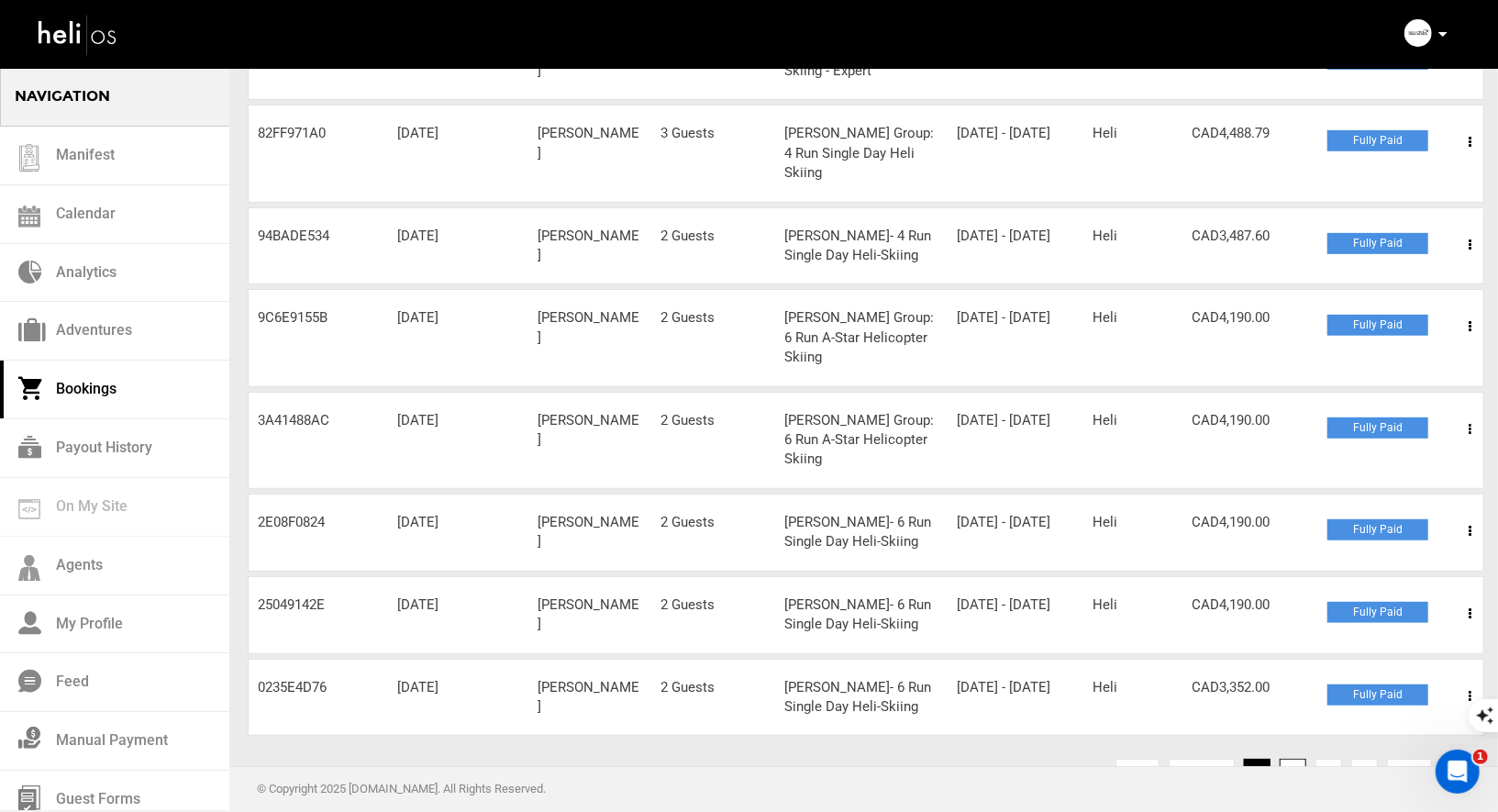
click at [1300, 759] on link "2" at bounding box center [1293, 773] width 26 height 29
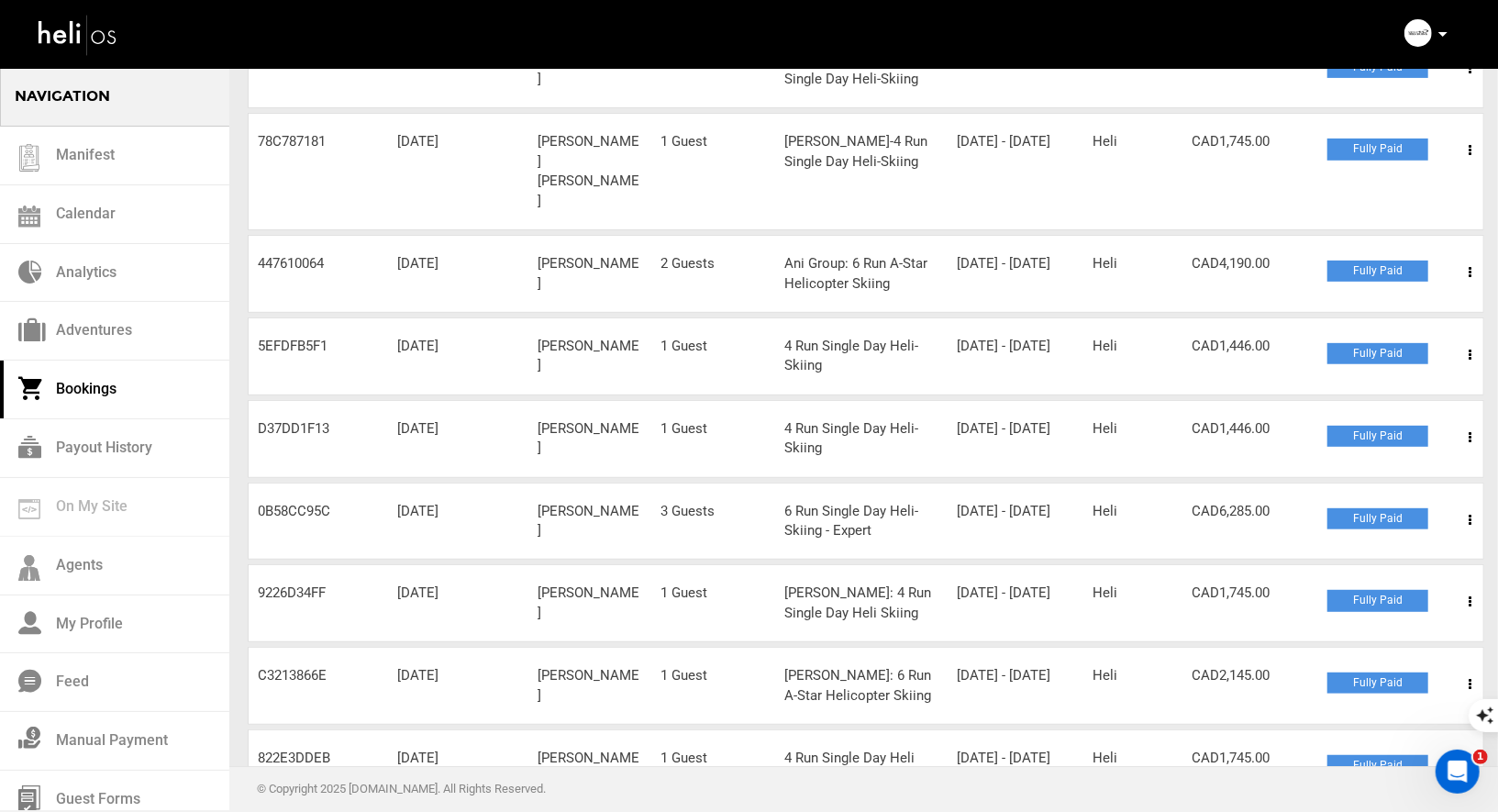
scroll to position [412, 0]
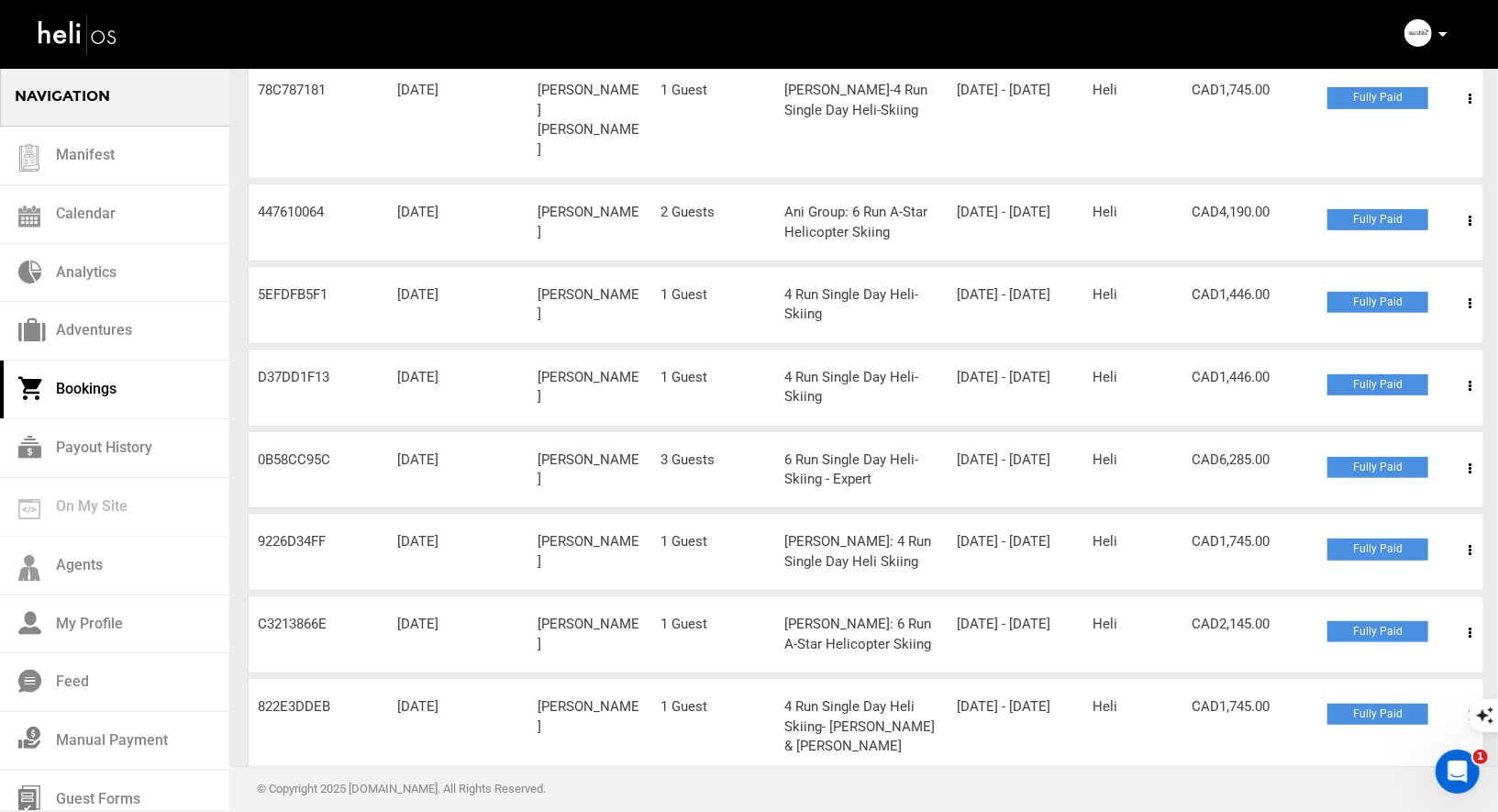
click at [1250, 798] on link "1" at bounding box center [1257, 813] width 26 height 29
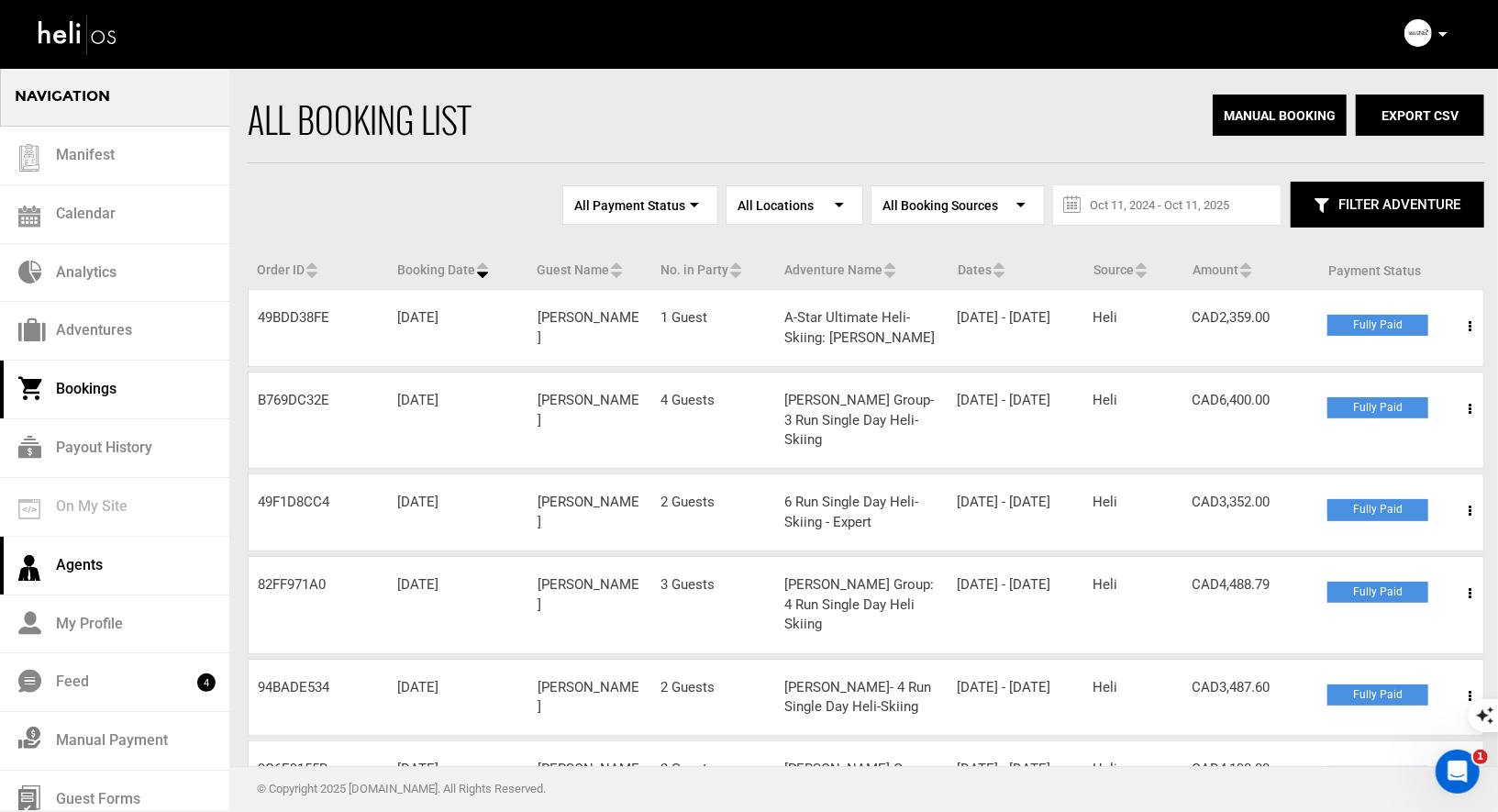
scroll to position [13, 0]
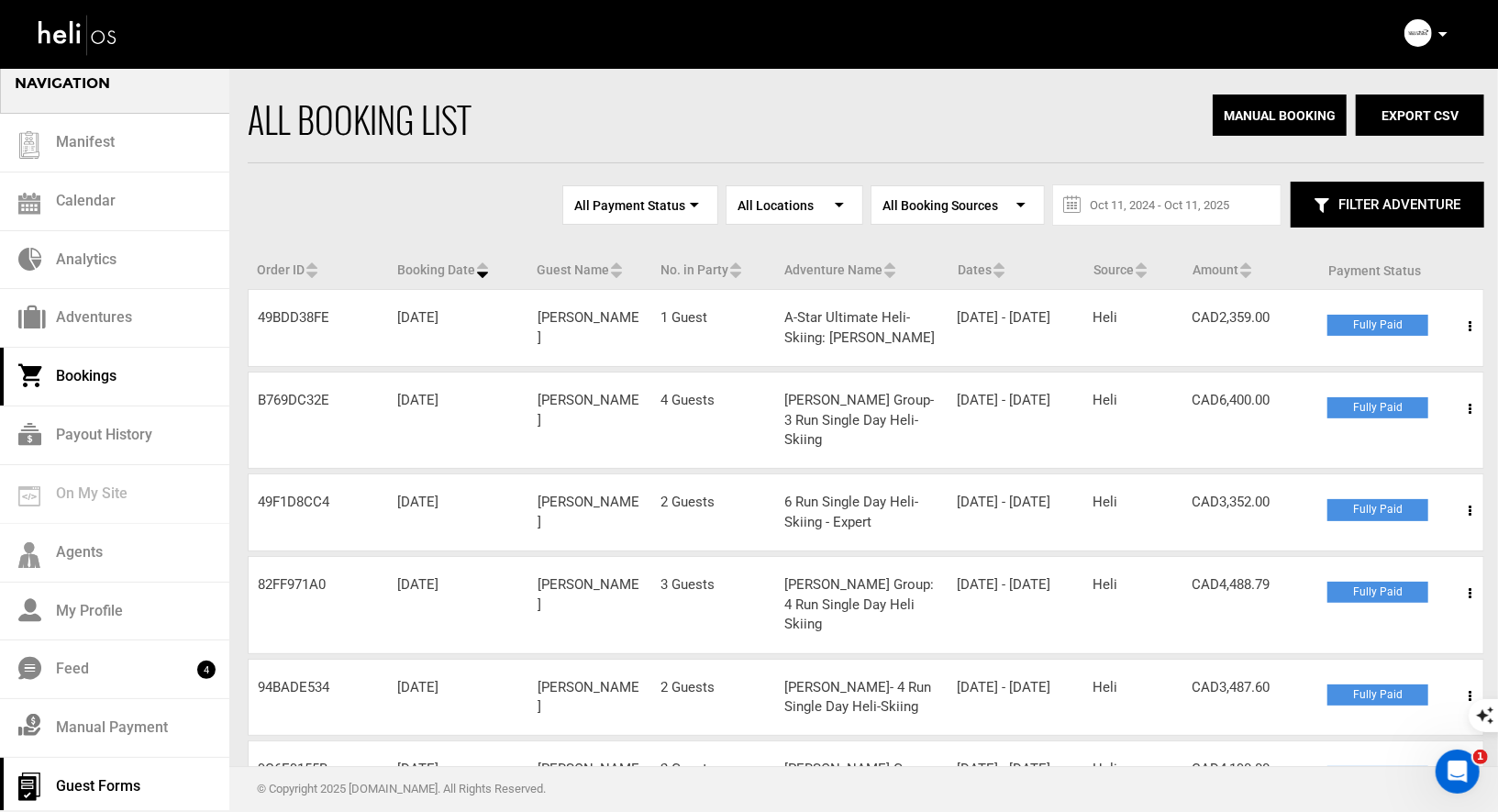
click at [119, 771] on link "Guest Forms" at bounding box center [114, 787] width 230 height 59
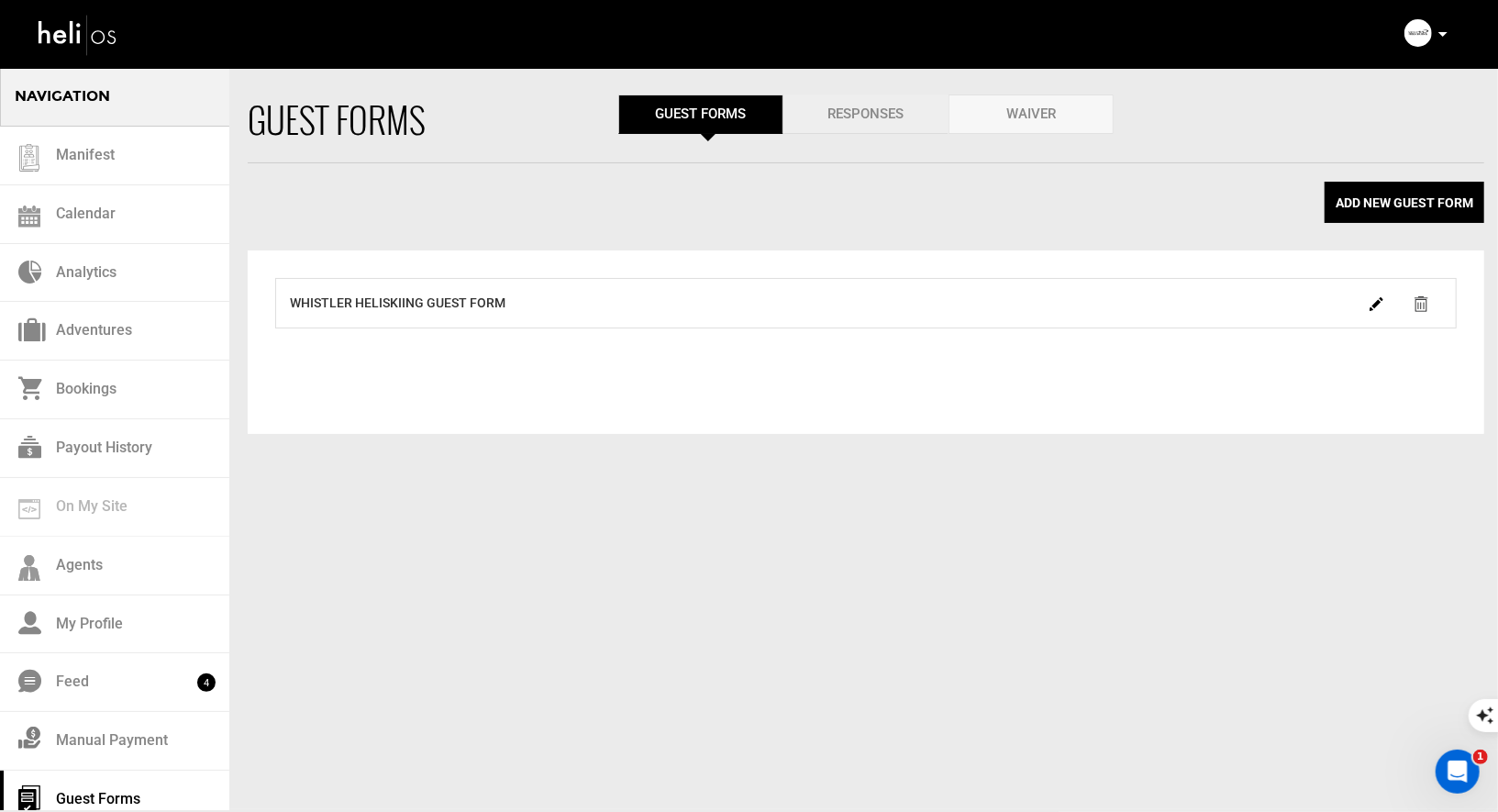
click at [886, 131] on link "Responses" at bounding box center [865, 114] width 165 height 40
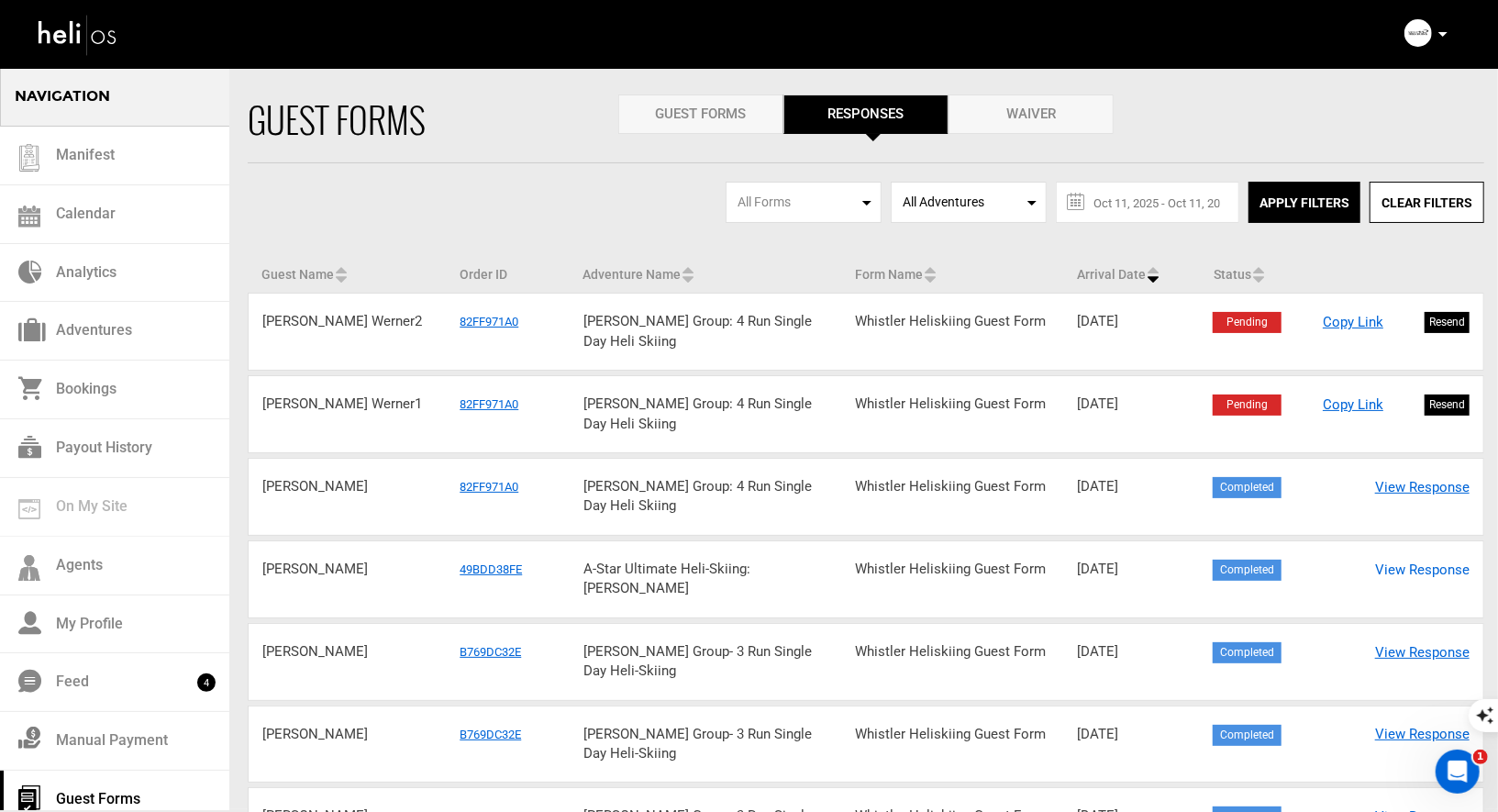
click at [1413, 571] on link "View Response" at bounding box center [1422, 570] width 95 height 19
click at [1404, 560] on link "View Response" at bounding box center [1422, 570] width 95 height 19
click at [1408, 568] on link "View Response" at bounding box center [1422, 570] width 95 height 19
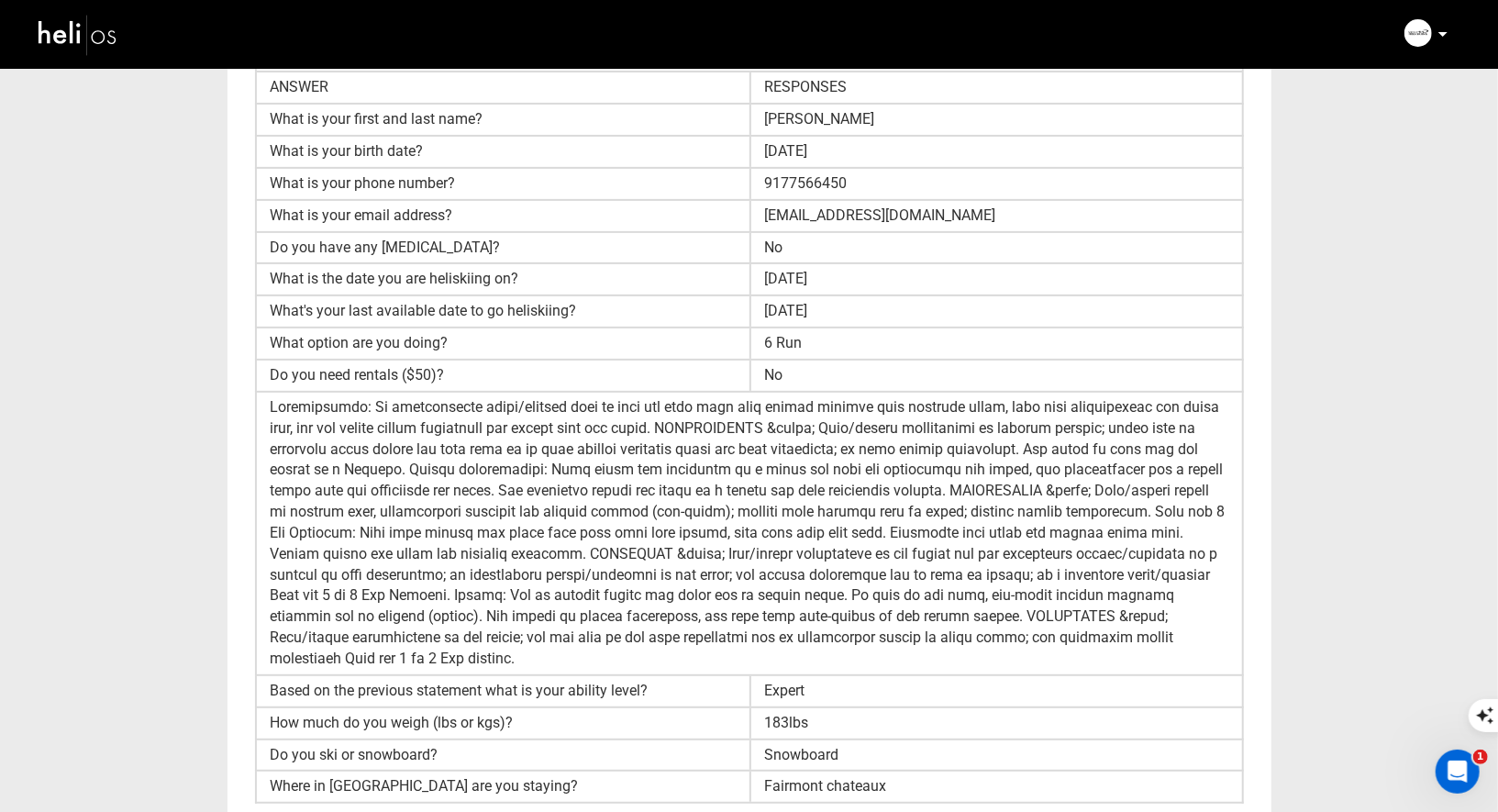
scroll to position [362, 0]
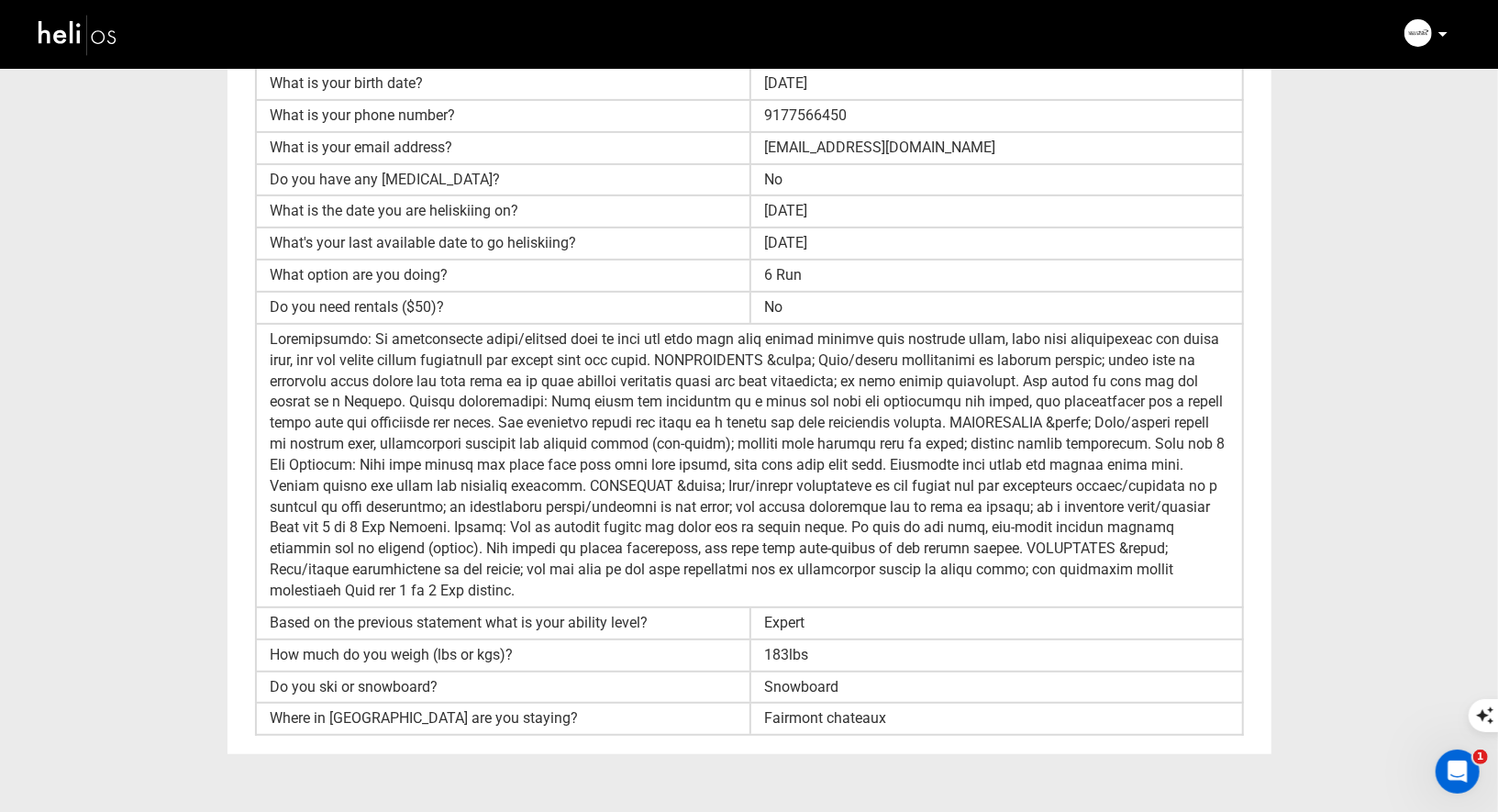
drag, startPoint x: 836, startPoint y: 648, endPoint x: 749, endPoint y: 645, distance: 87.1
click at [749, 645] on div "183lbs" at bounding box center [995, 655] width 492 height 30
copy div "183lbs"
